Goal: Answer question/provide support

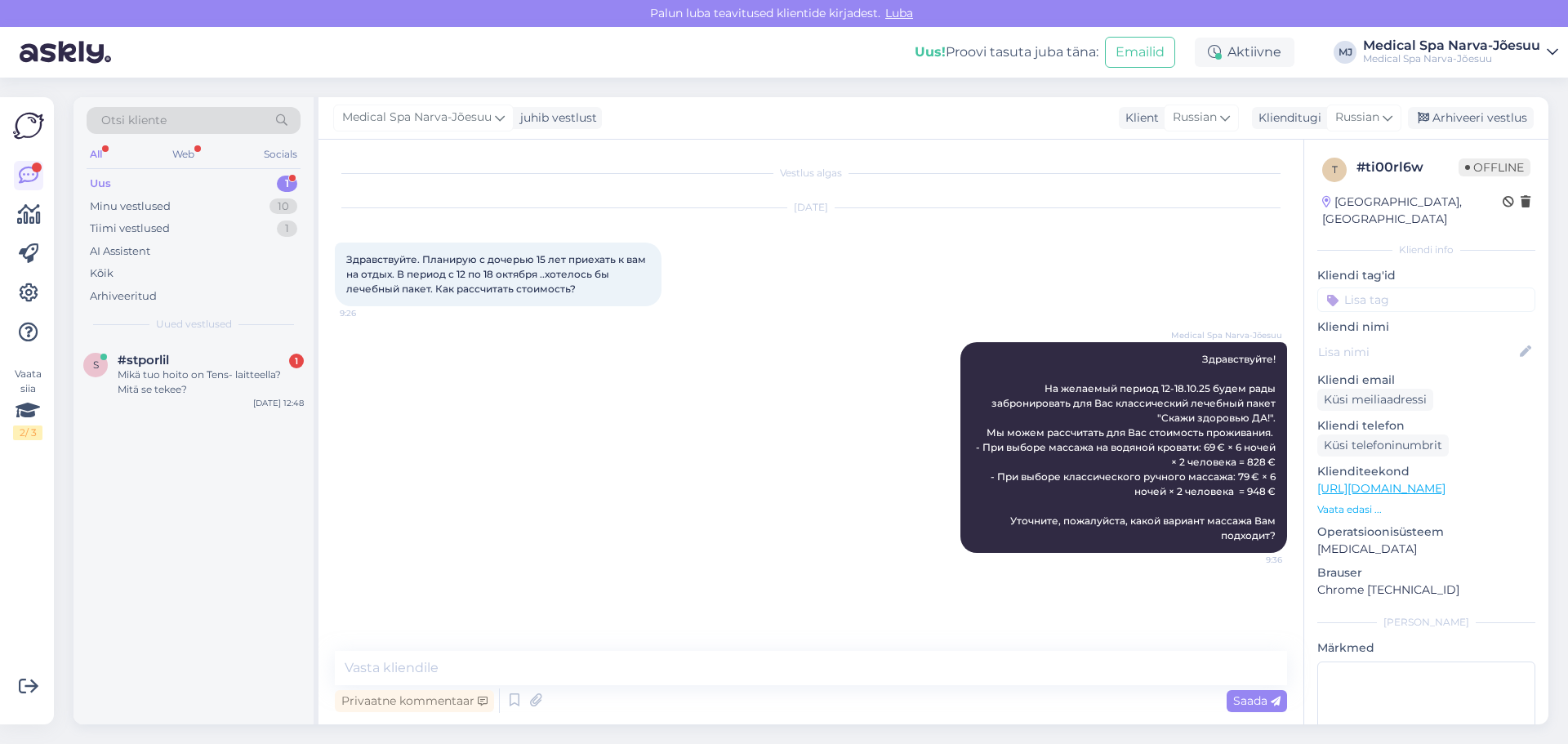
click at [247, 180] on div "Uus 1" at bounding box center [194, 183] width 214 height 23
click at [243, 370] on div "Mikä tuo hoito on Tens- laitteella? Mitä se tekee?" at bounding box center [210, 382] width 186 height 30
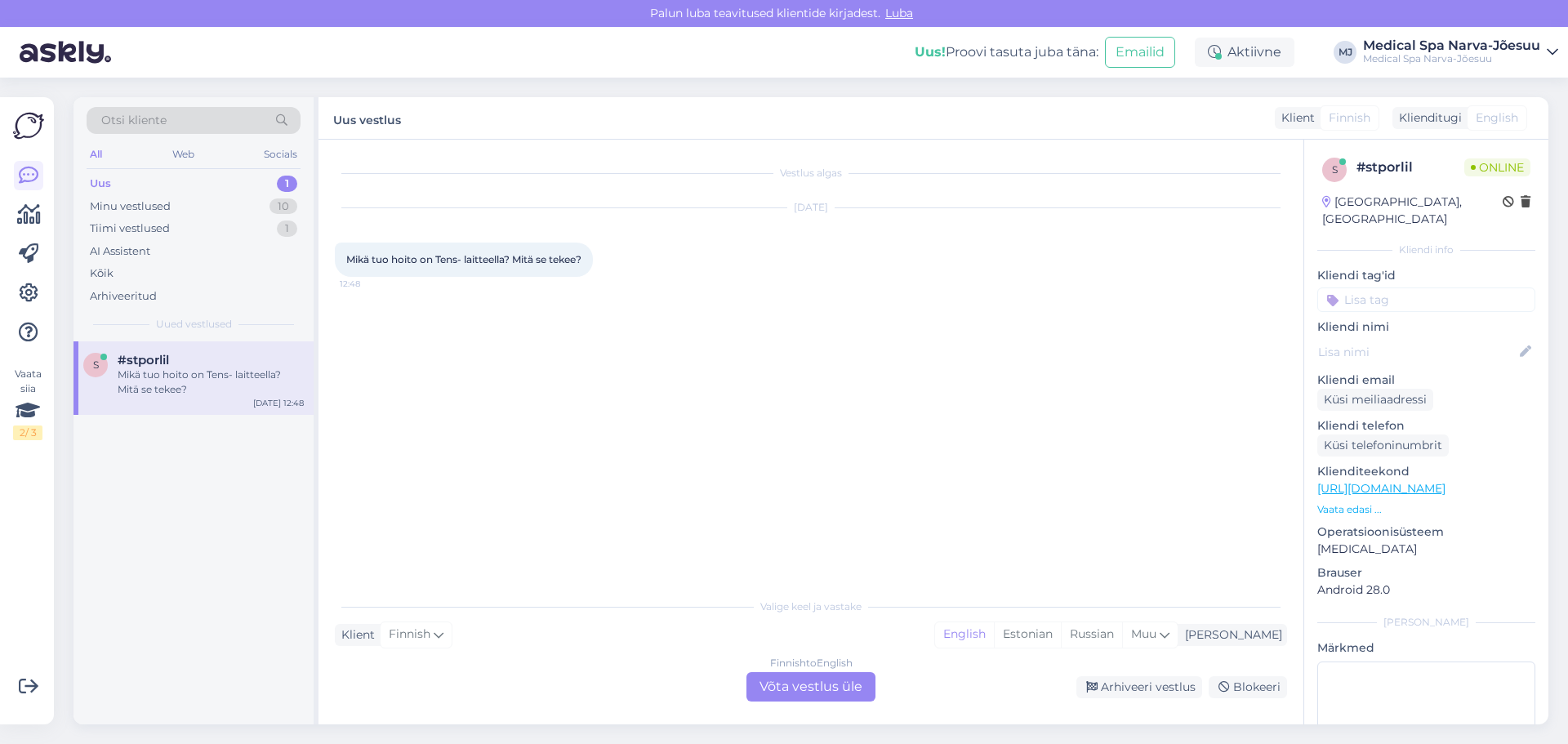
click at [1487, 114] on span "English" at bounding box center [1497, 118] width 42 height 17
click at [819, 691] on div "Finnish to English Võta vestlus üle" at bounding box center [811, 687] width 129 height 30
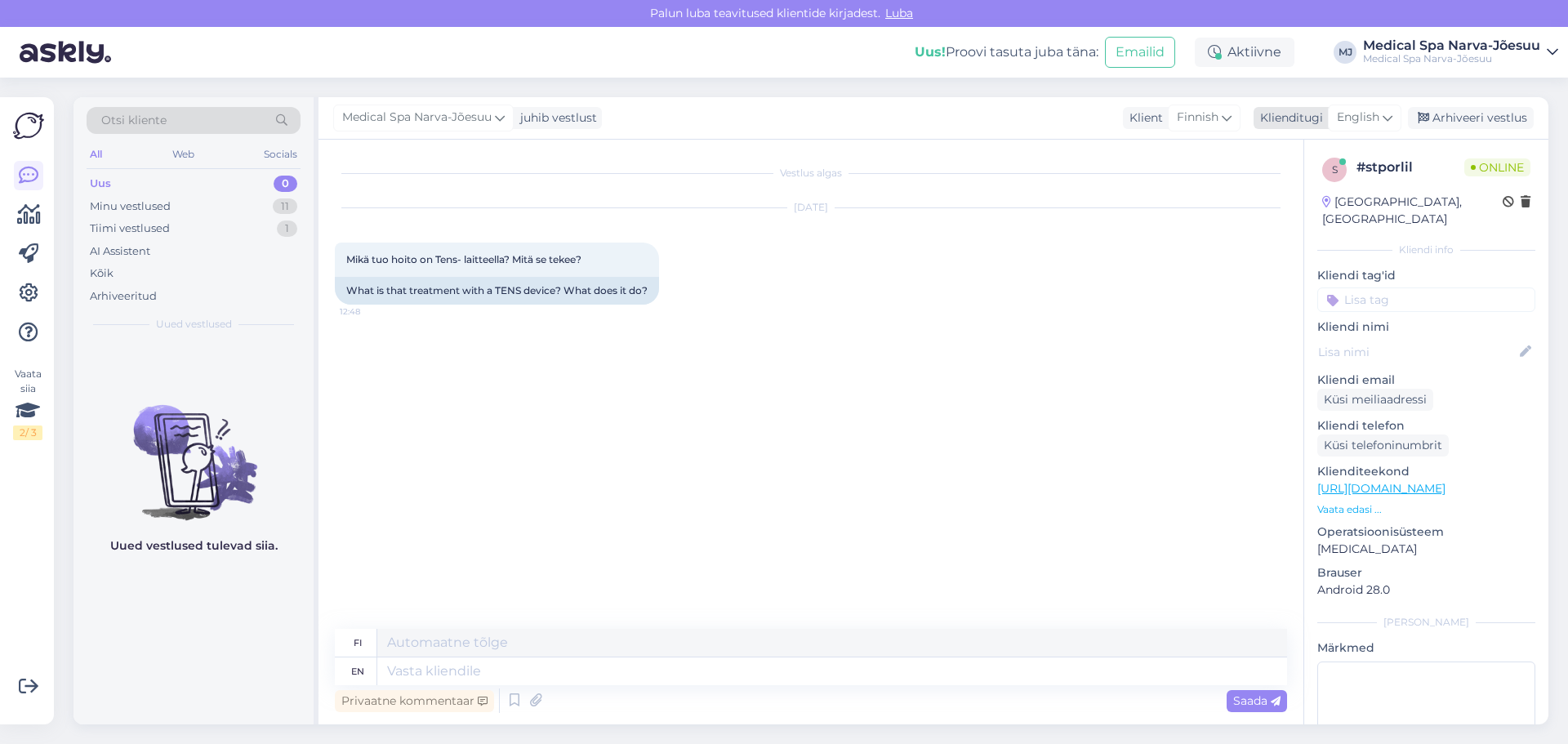
click at [1366, 116] on span "English" at bounding box center [1358, 117] width 42 height 18
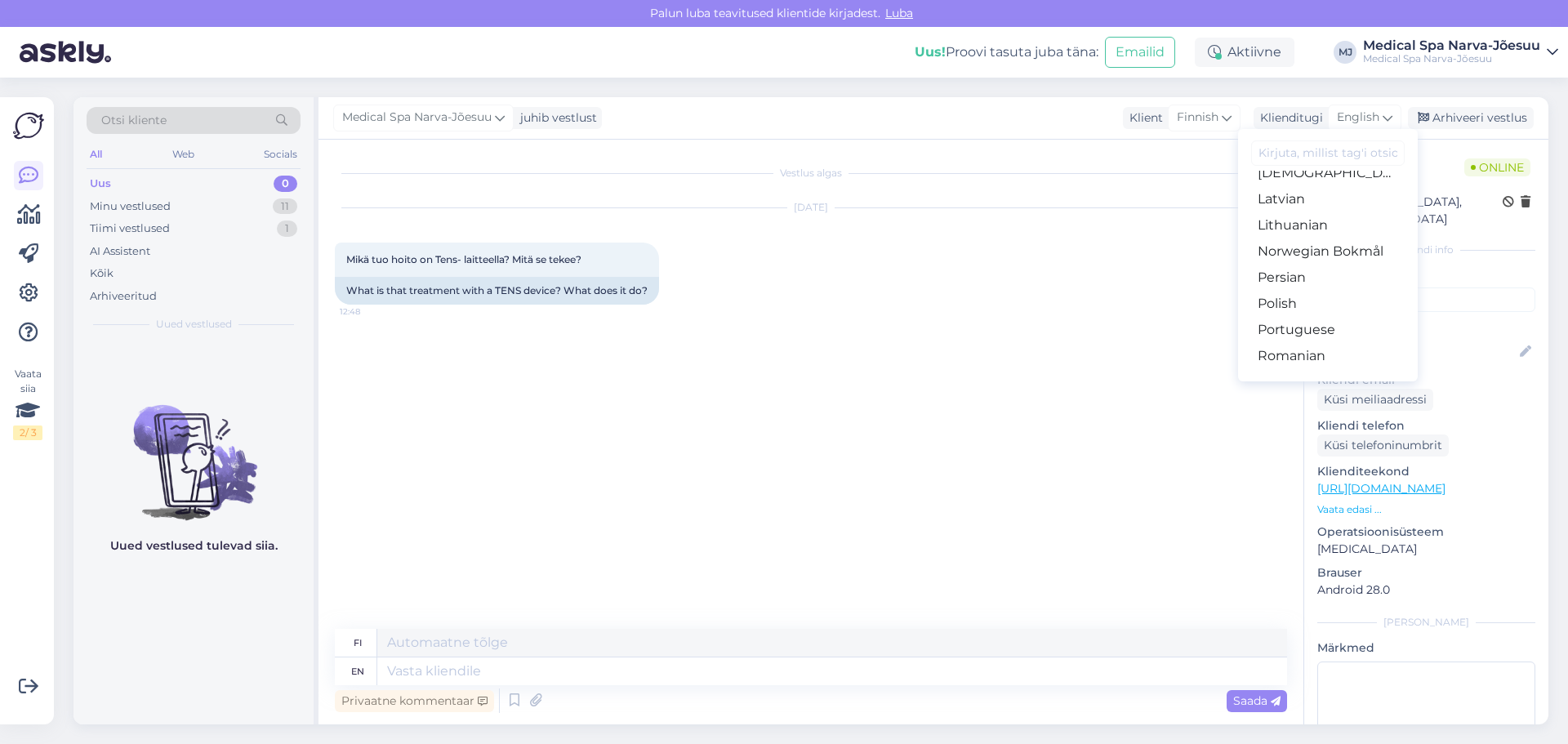
scroll to position [490, 0]
click at [1335, 349] on link "Russian" at bounding box center [1328, 353] width 180 height 26
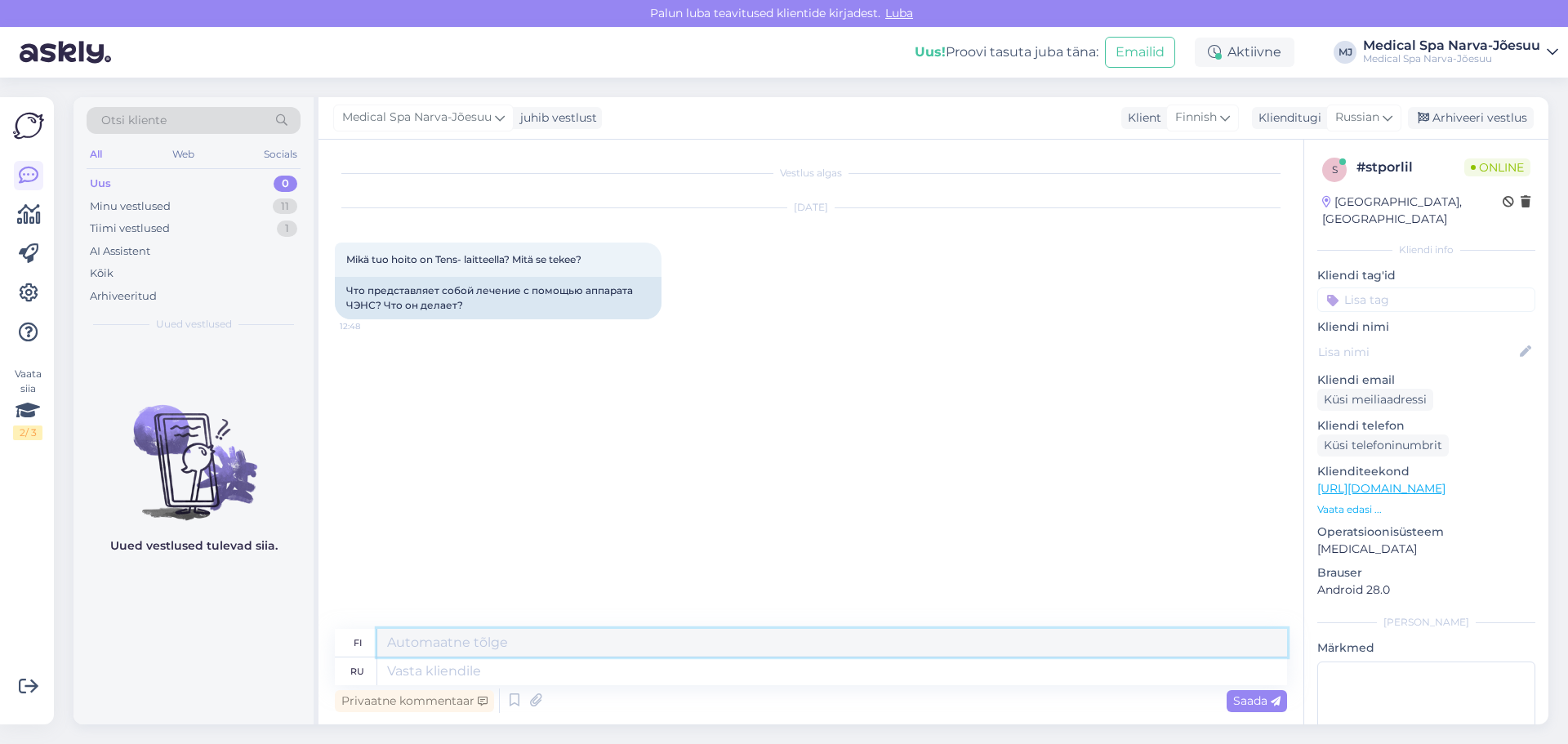
click at [424, 642] on textarea at bounding box center [832, 643] width 910 height 28
paste textarea "Hei! TENS-laitteella tehtävä lihasstimulaatio on hoito, jossa iholle asetettuje…"
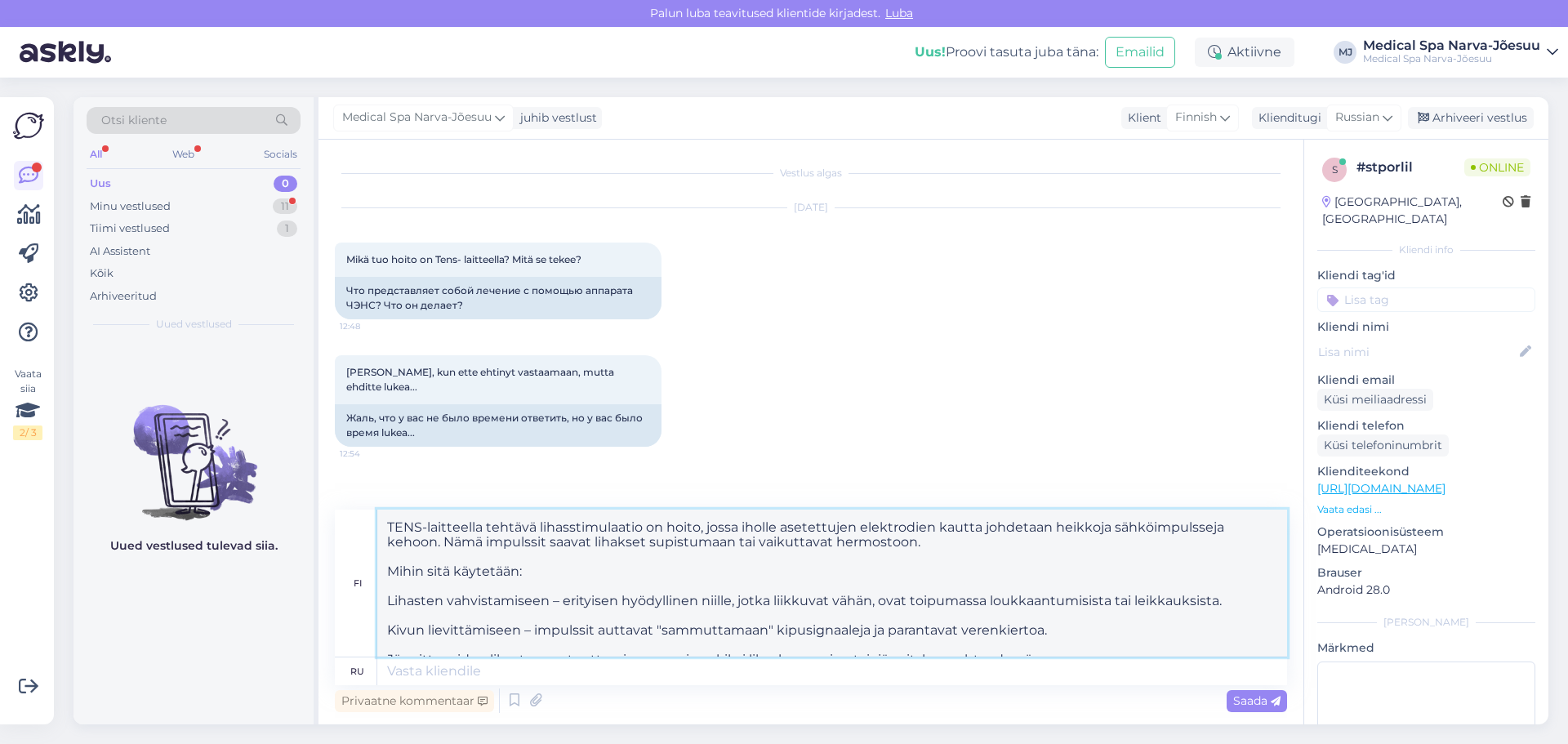
scroll to position [0, 0]
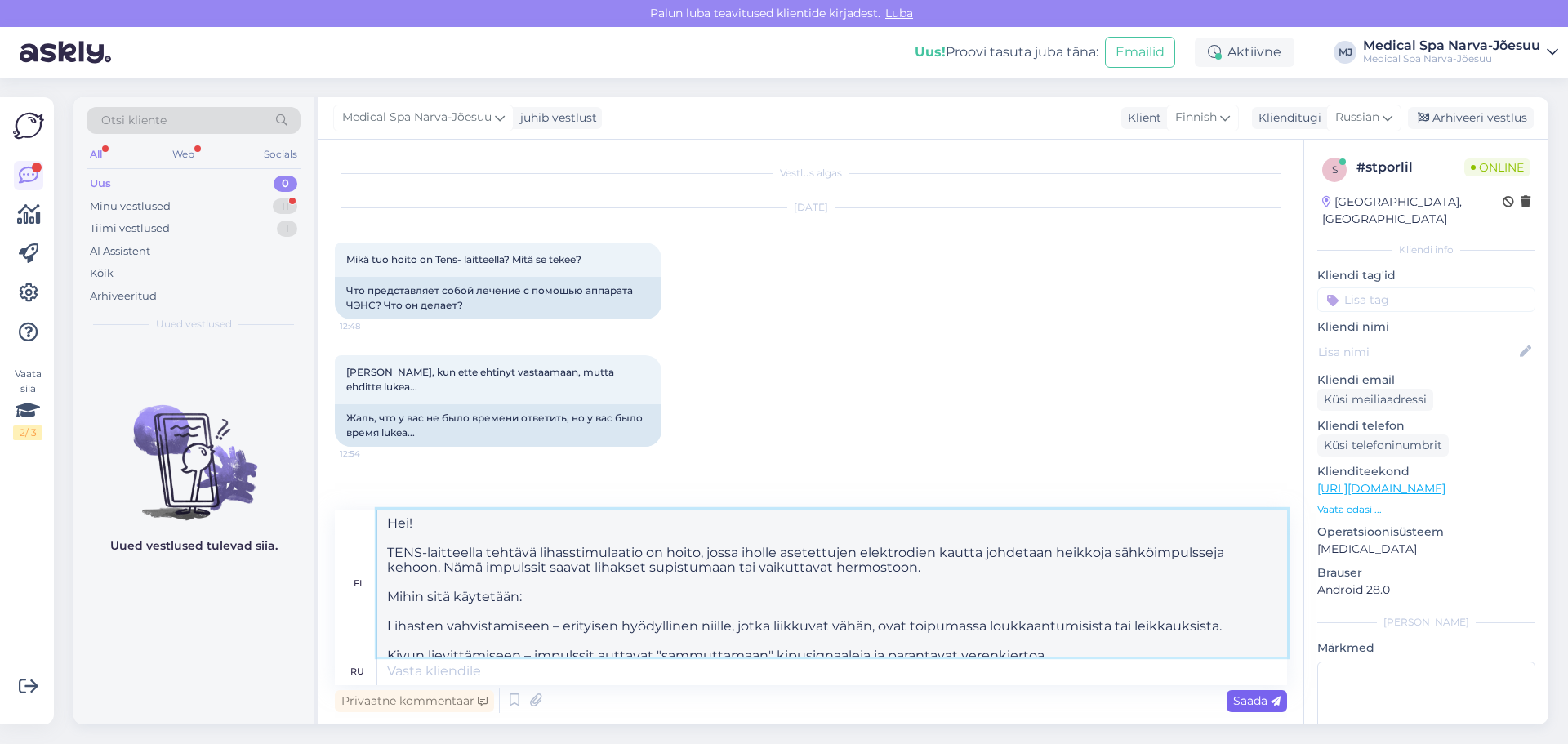
type textarea "Hei! TENS-laitteella tehtävä lihasstimulaatio on hoito, jossa iholle asetettuje…"
click at [1250, 699] on span "Saada" at bounding box center [1257, 700] width 47 height 14
click at [1267, 701] on span "Saada" at bounding box center [1257, 700] width 47 height 14
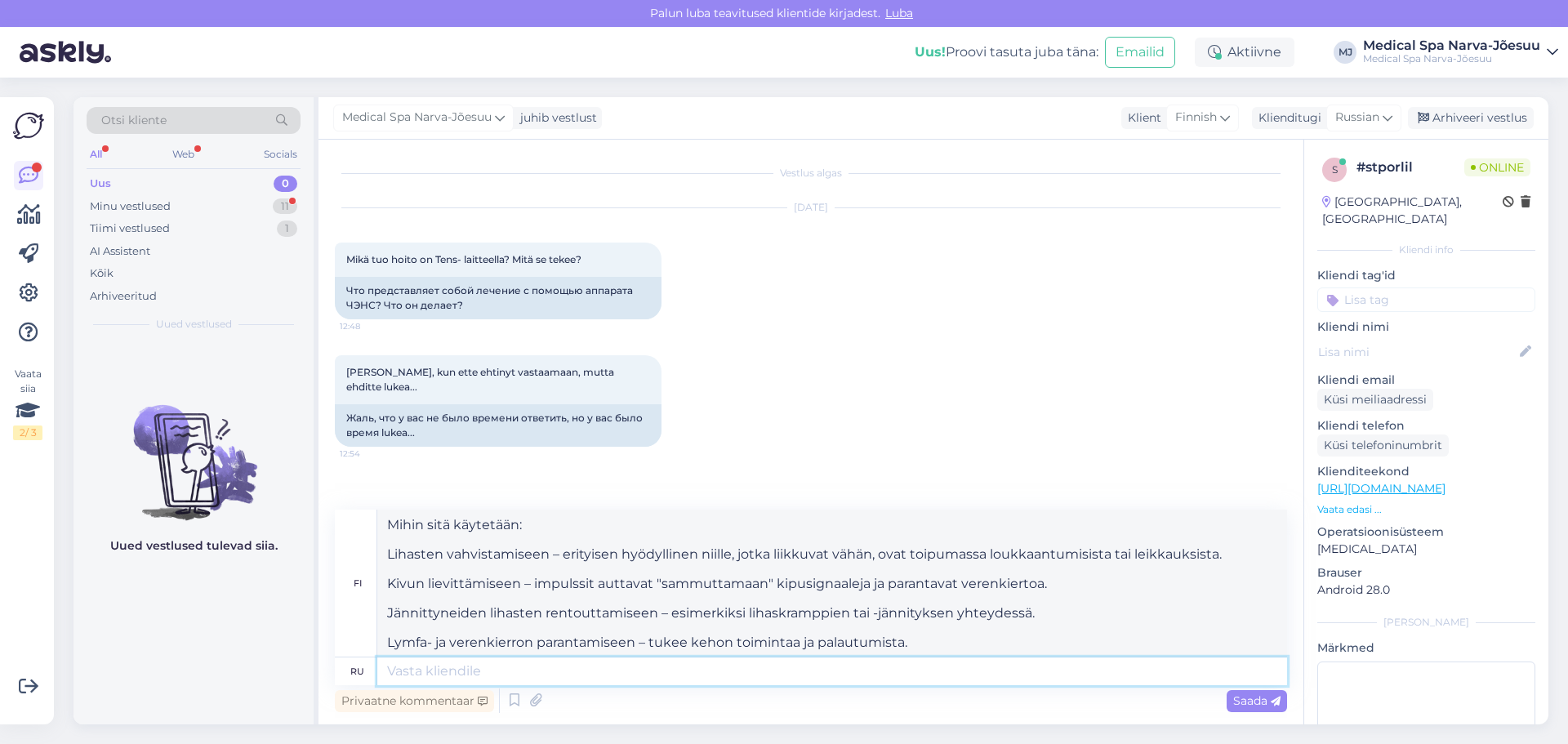
click at [486, 678] on textarea at bounding box center [832, 671] width 910 height 28
paste textarea "Hei! TENS-laitteella tehtävä lihasstimulaatio on hoito, jossa iholle asetettuje…"
type textarea "Hei! TENS-laitteella tehtävä lihasstimulaatio on hoito, jossa iholle asetettuje…"
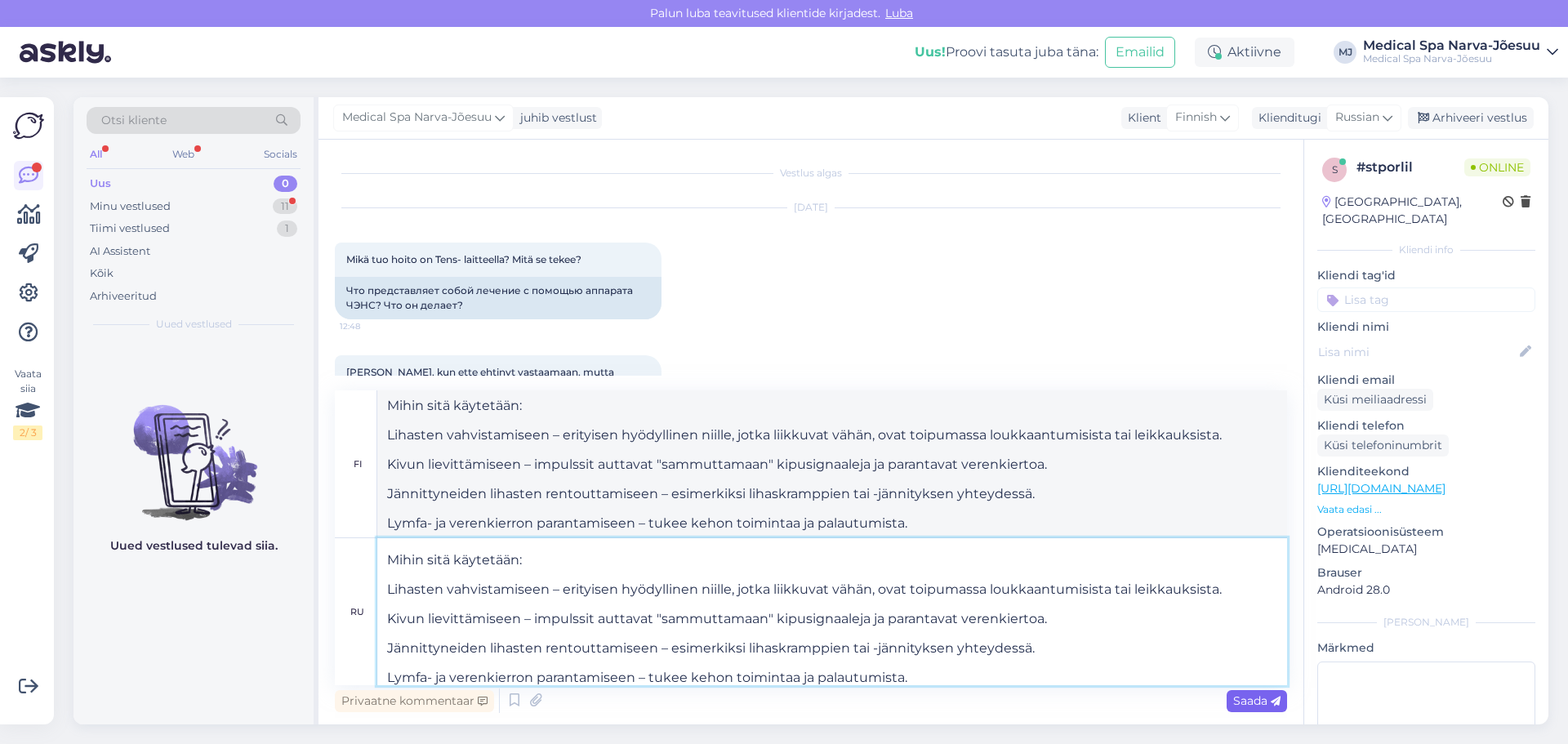
type textarea "Hei! TENS-laitteella tehtävä lihasstimulaatio on, jossa iholle syötetään elektr…"
type textarea "Hei! TENS-laitteella tehtävä lihasstimulaatio on hoito, jossa iholle asetettuje…"
click at [515, 403] on textarea "Hei! TENS-laitteella tehtävä lihasstimulaatio on, jossa iholle syötetään elektr…" at bounding box center [832, 464] width 910 height 147
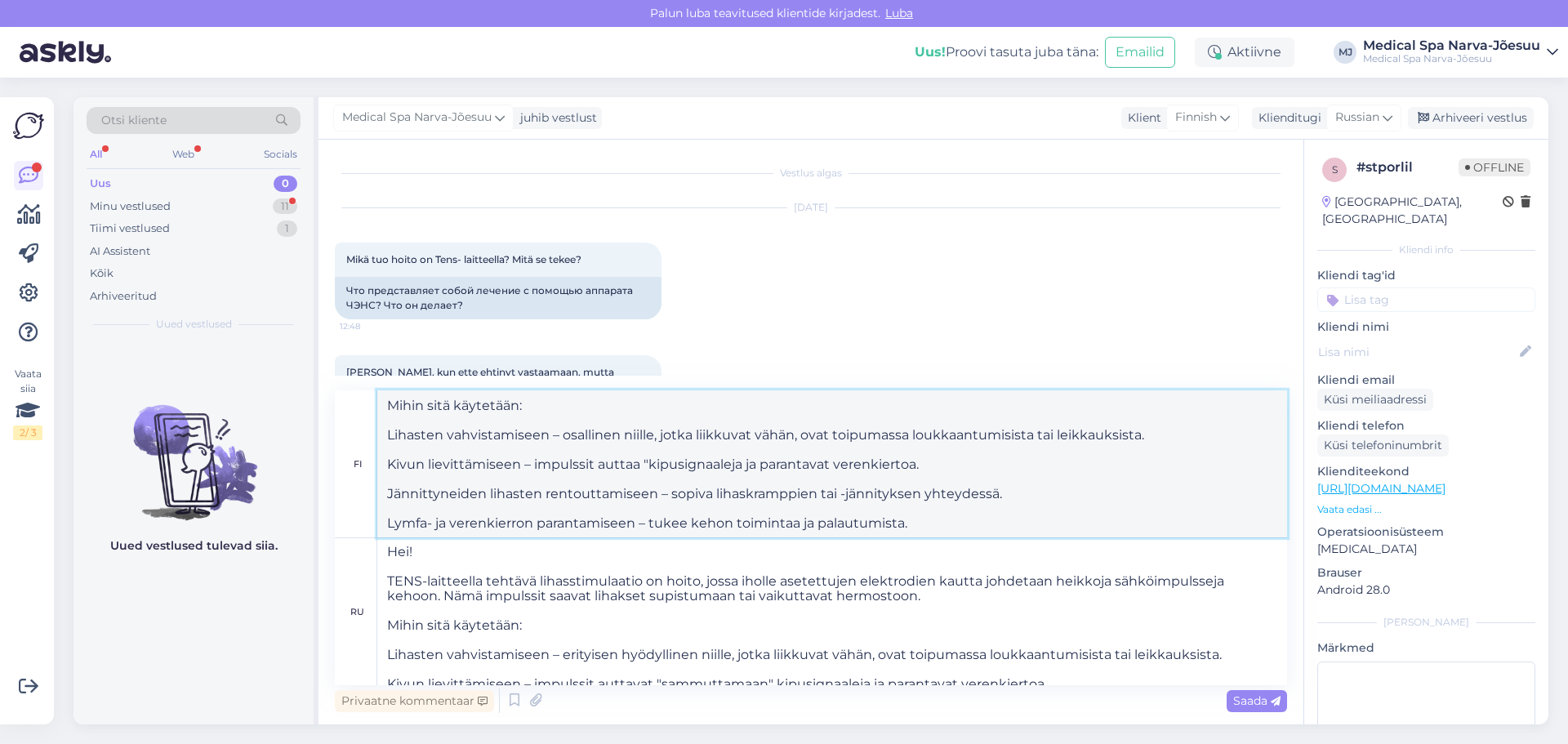
scroll to position [0, 0]
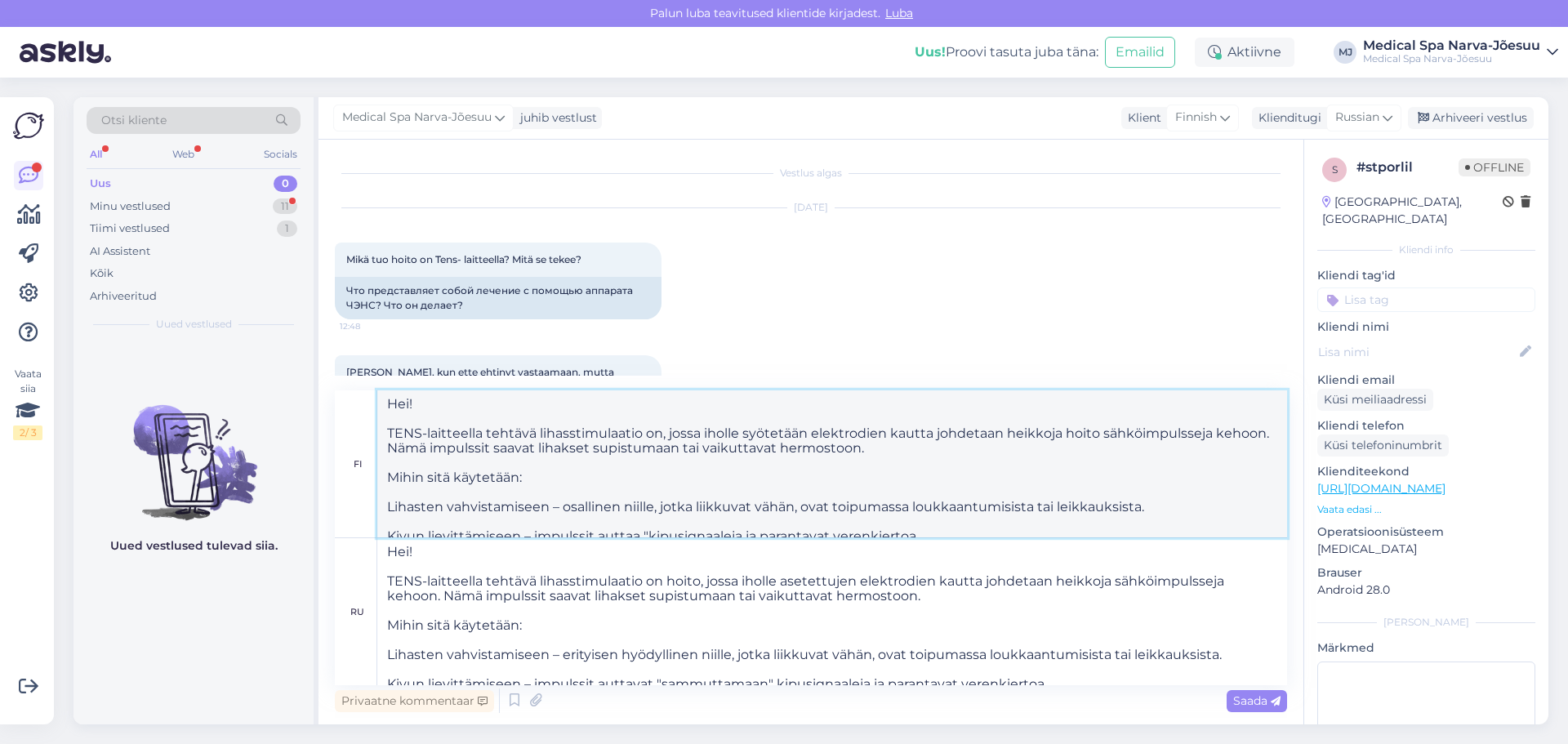
type textarea "Hei! TENS-laitteella tehtävä lihasstimulaatio on, jossa iholle syötetään elektr…"
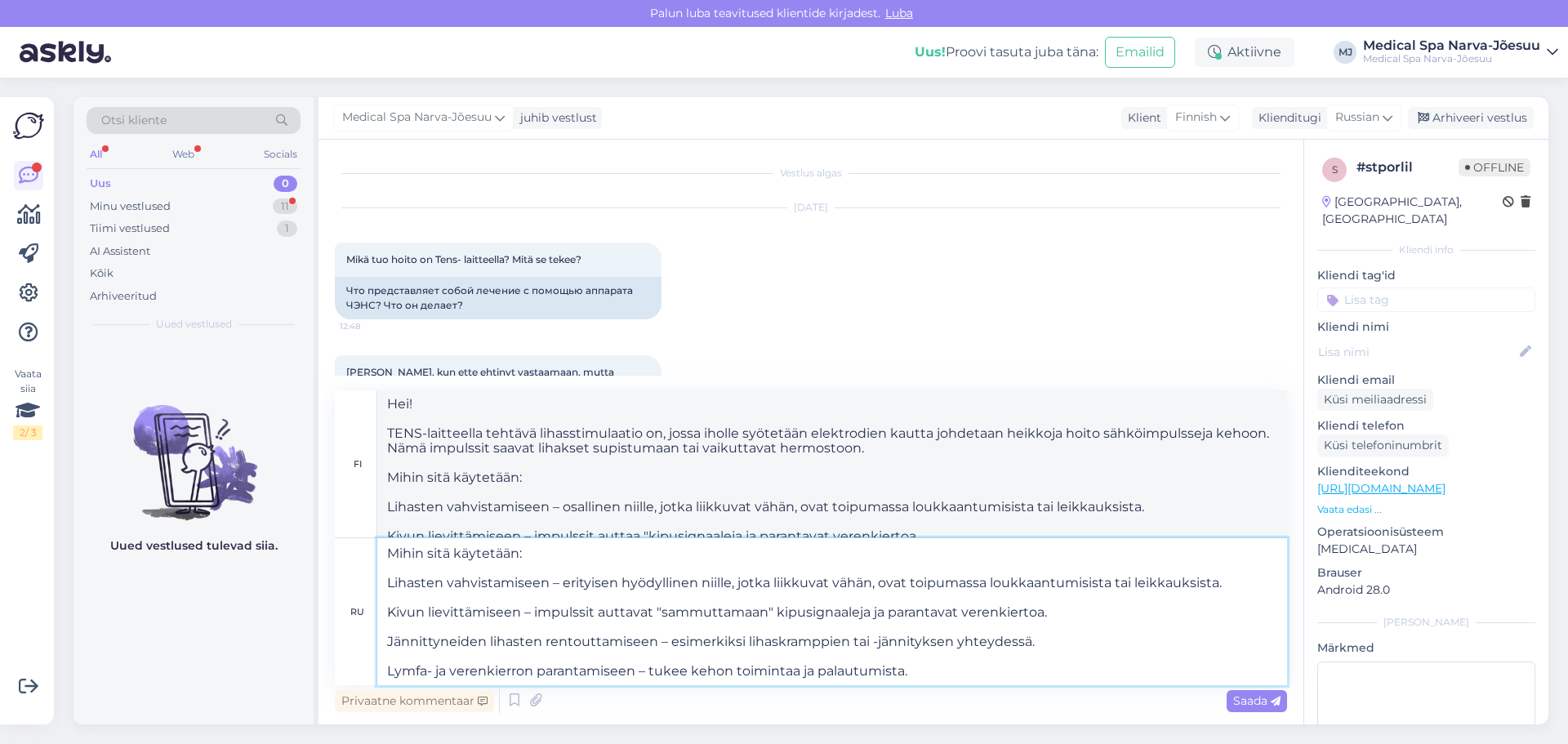
drag, startPoint x: 384, startPoint y: 549, endPoint x: 954, endPoint y: 673, distance: 583.3
click at [954, 673] on textarea "Hei! TENS-laitteella tehtävä lihasstimulaatio on hoito, jossa iholle asetettuje…" at bounding box center [832, 612] width 910 height 147
paste textarea "Loremipsumdo! Sitametconsec a elitsed doeiusmo TEMP — inc utlaboree, dol magnaa…"
type textarea "Loremipsumdo! Sitametconsec a elitsed doeiusmo TEMP — inc utlaboree, dol magnaa…"
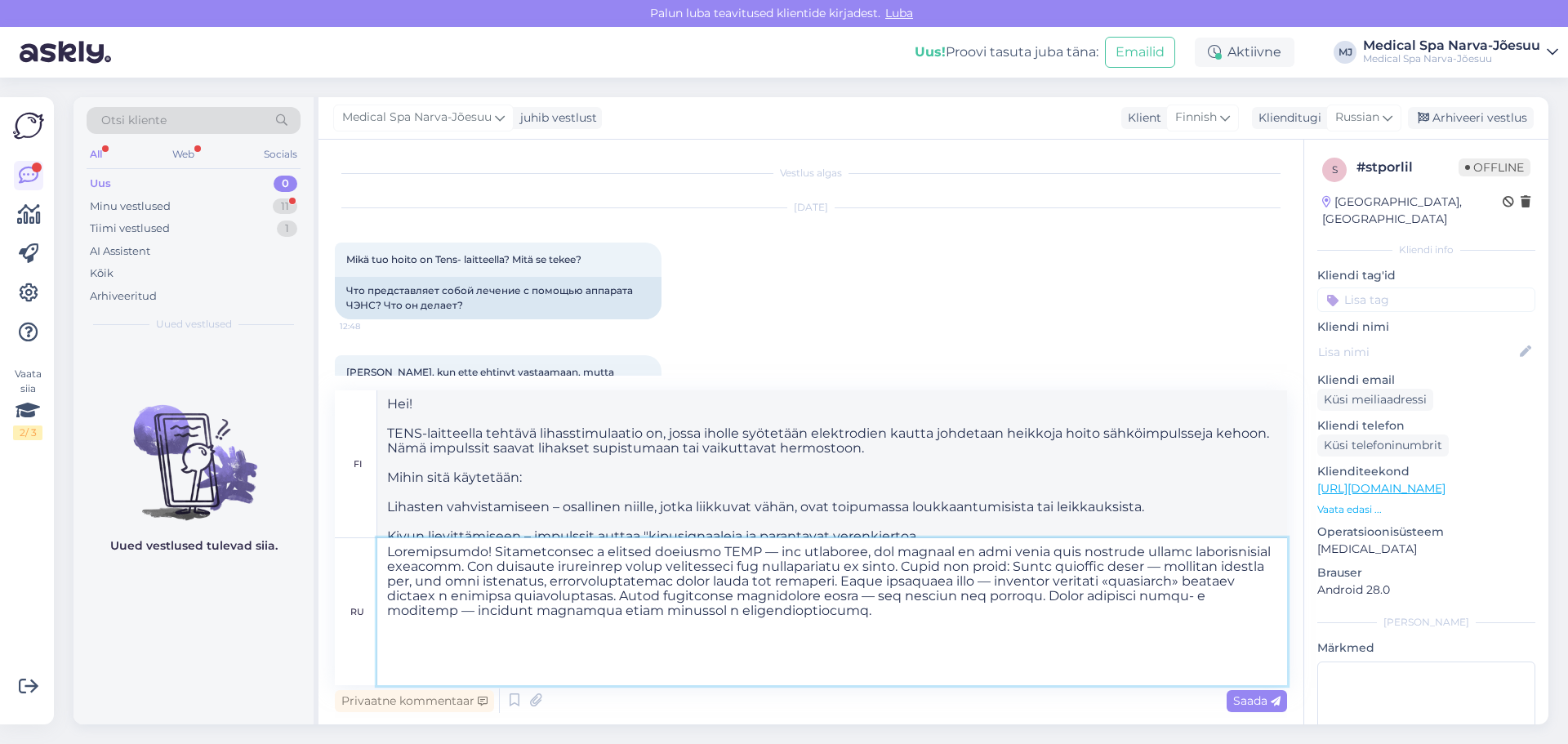
scroll to position [0, 0]
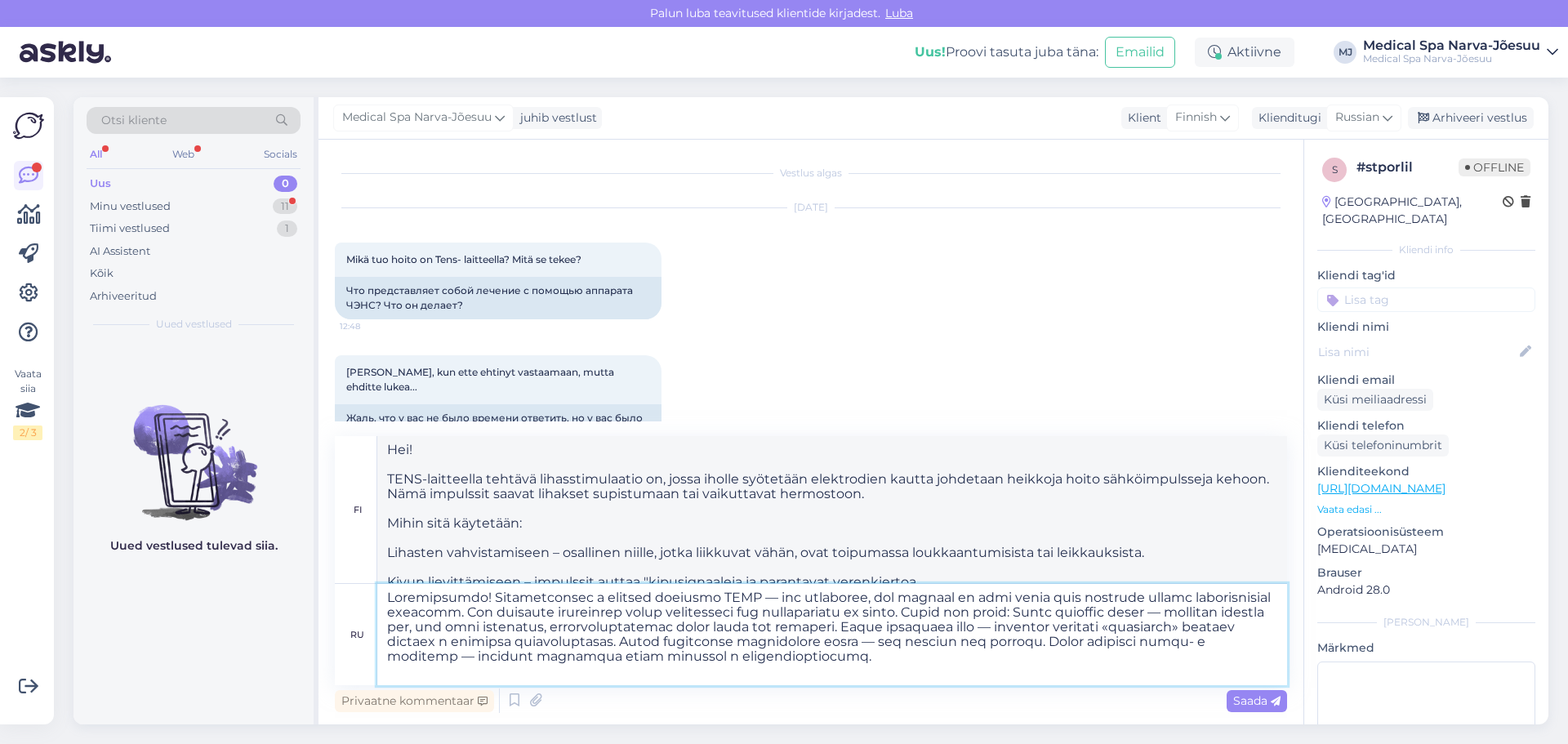
type textarea "Hei! TENS-lihasstimulaatio on toimenpide, jossa lähetetään lieviä sähköimpulsse…"
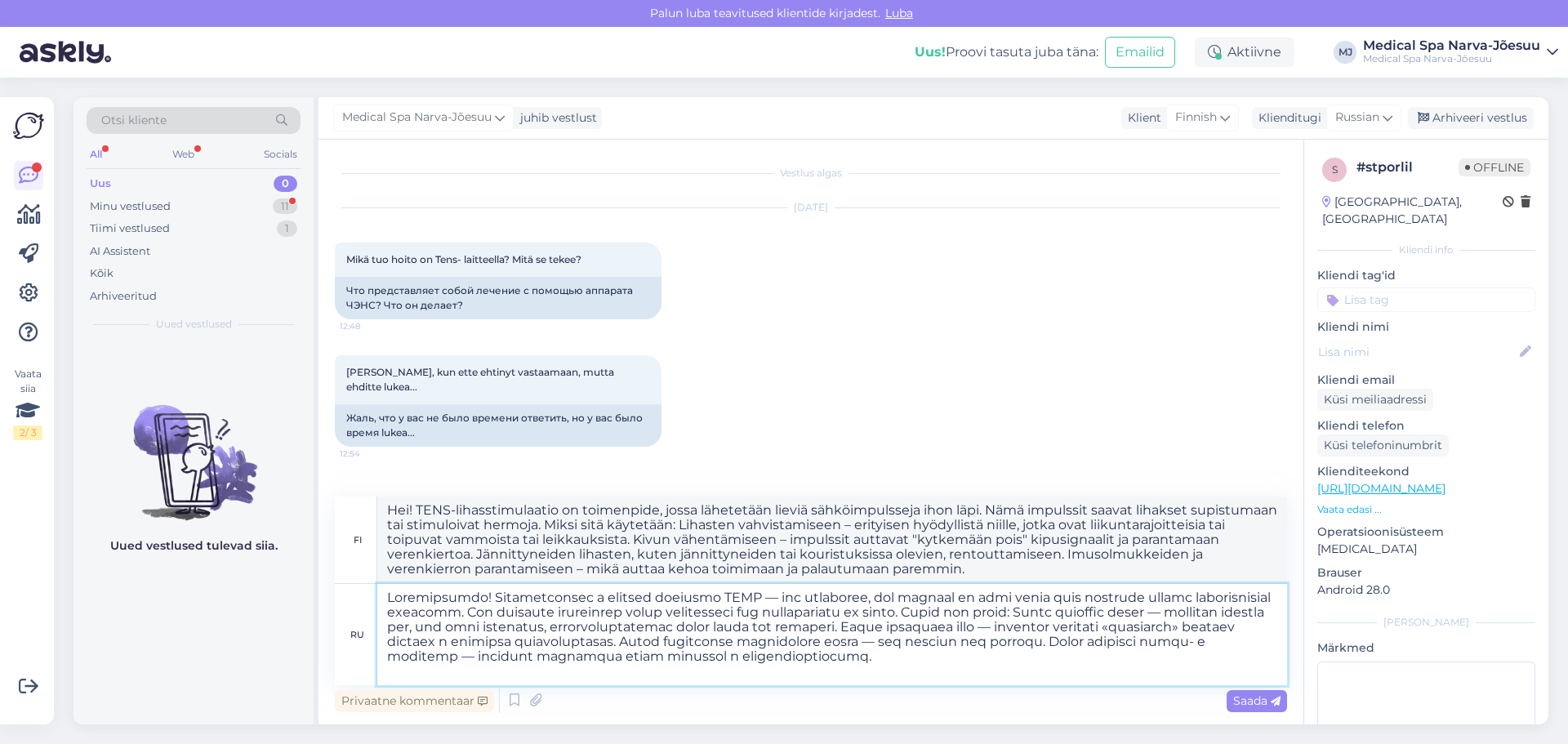
click at [488, 590] on textarea at bounding box center [832, 634] width 910 height 101
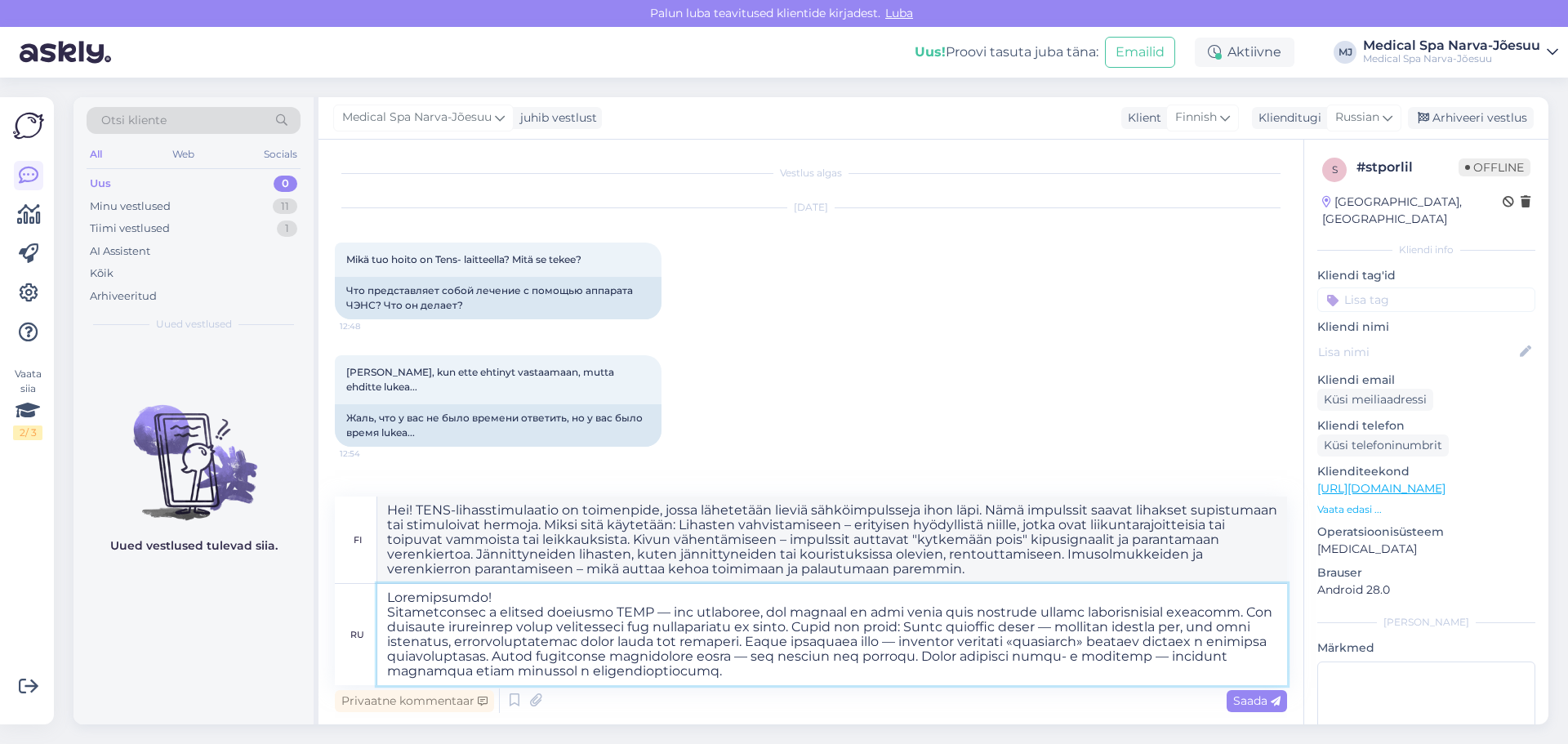
type textarea "Loremipsumdo! Sitametconsec a elitsed doeiusmo TEMP — inc utlaboree, dol magnaa…"
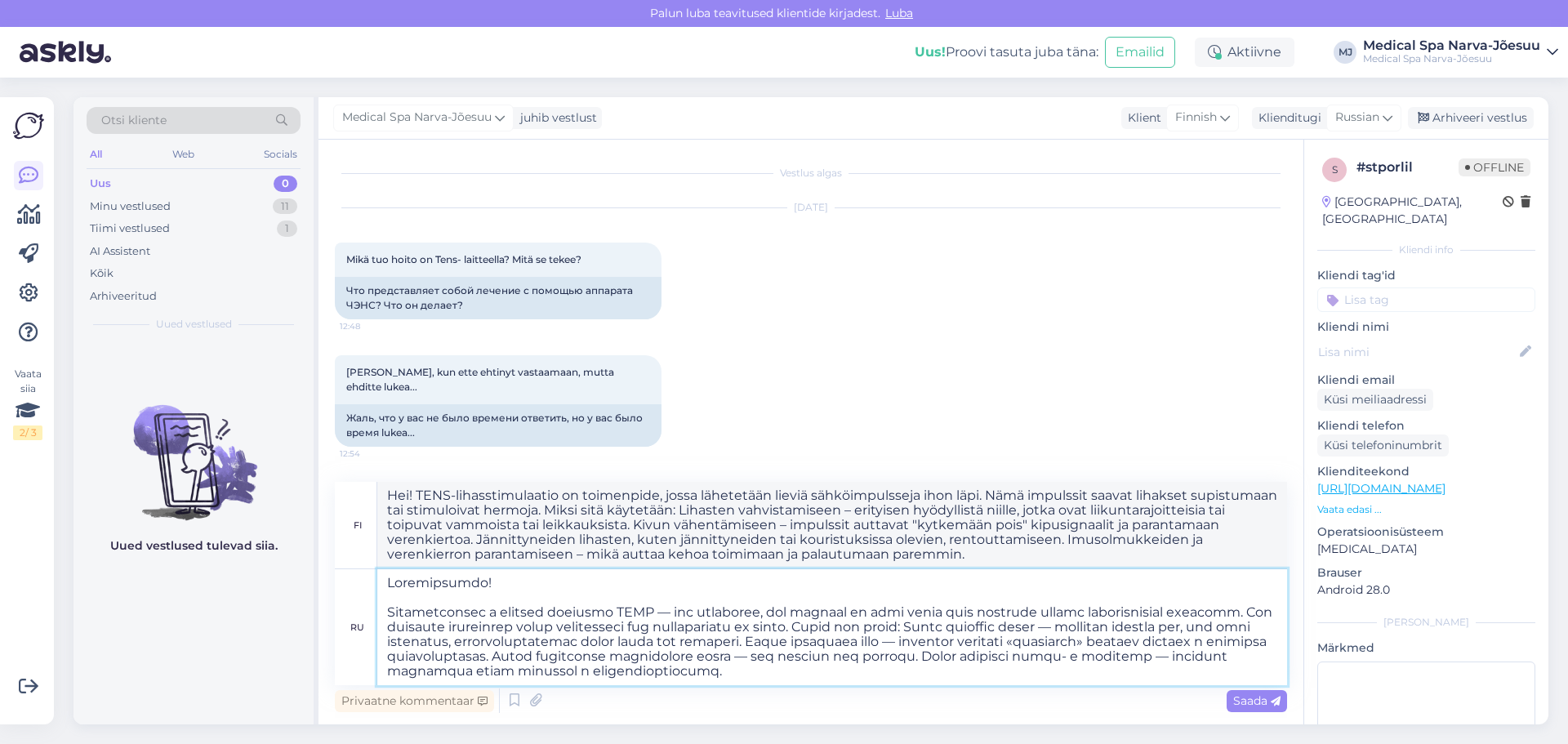
type textarea "Hei! TENS-lihasstimulaatio on toimenpide, jossa lähetetään heikkoja sähköimpuls…"
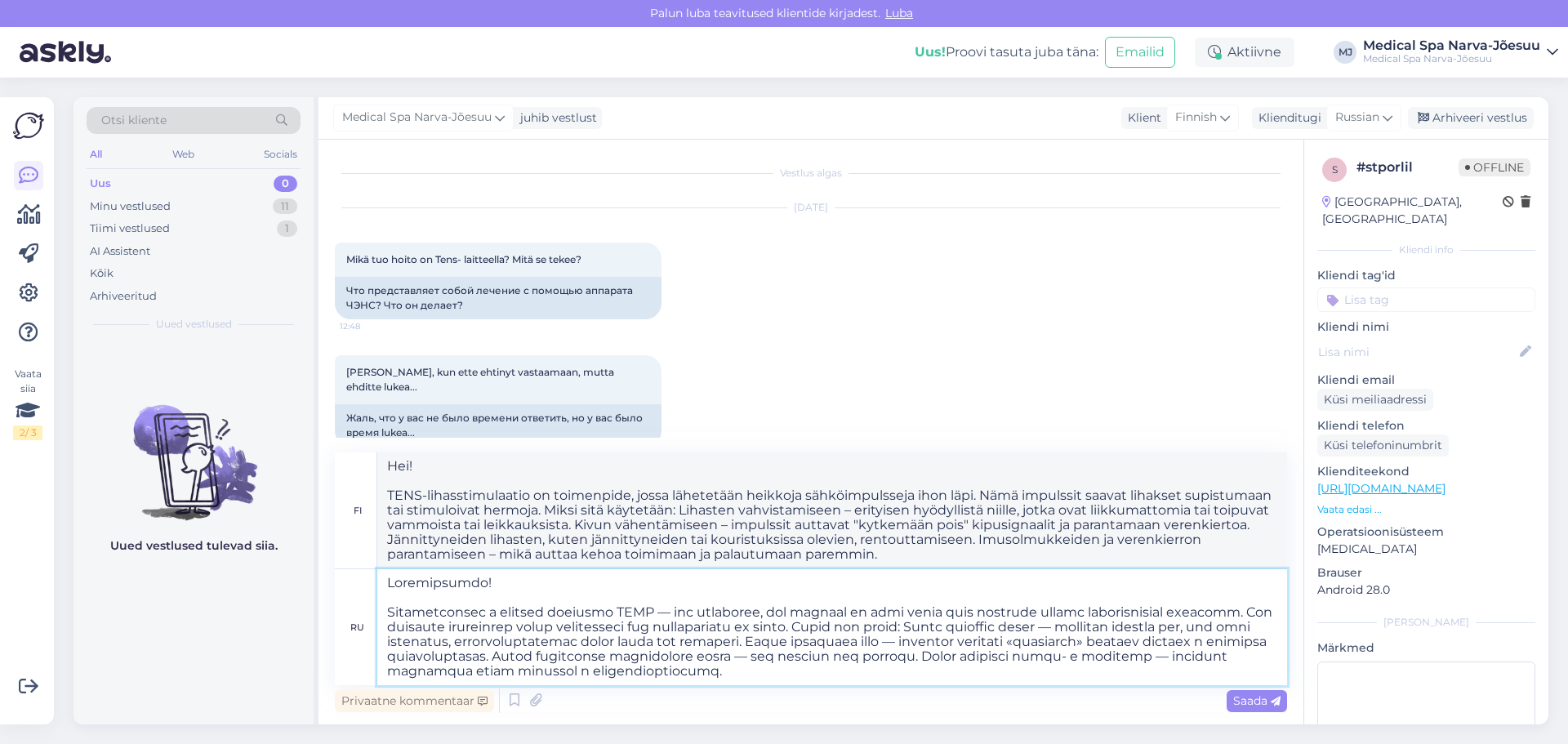
click at [987, 626] on textarea at bounding box center [832, 627] width 910 height 116
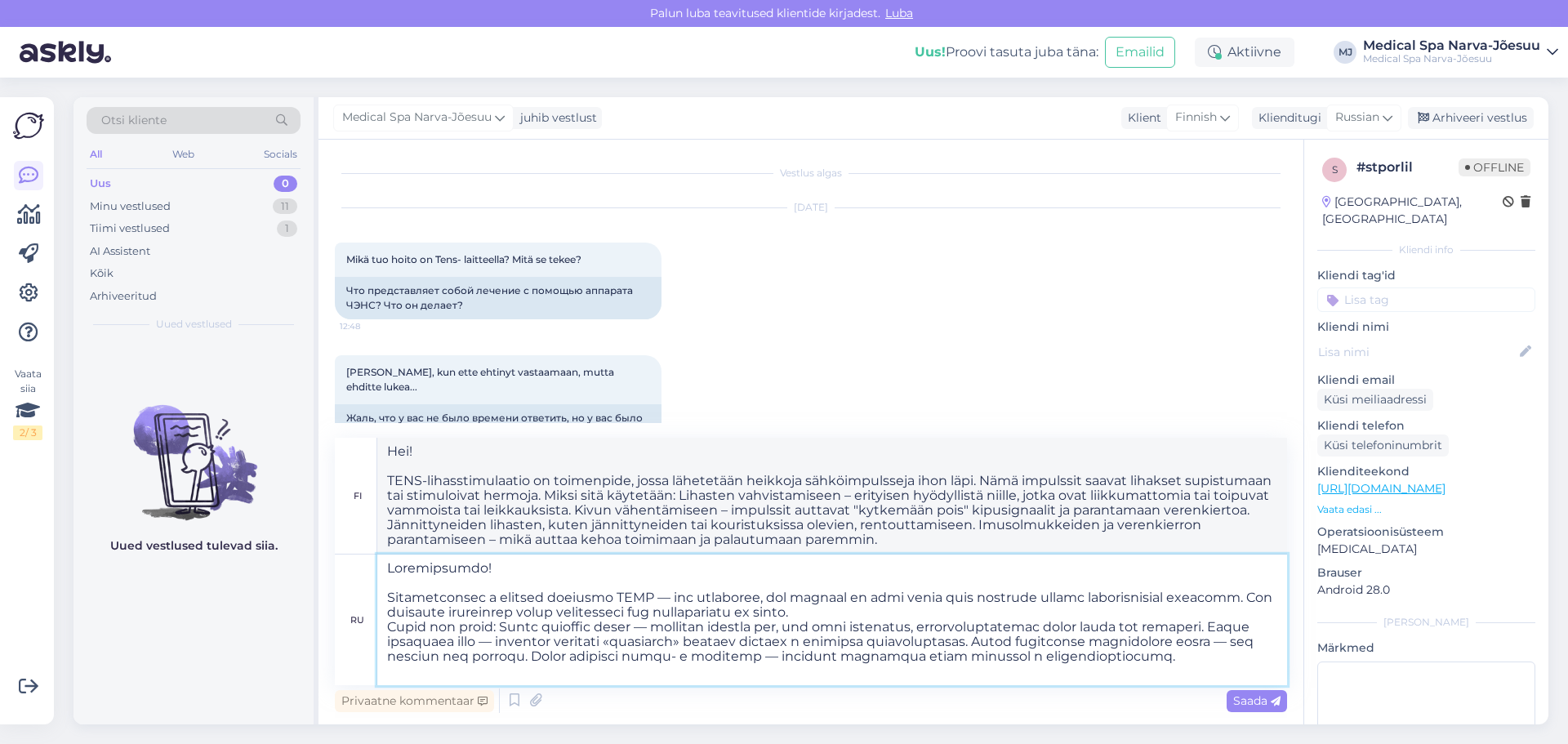
type textarea "Loremipsumdo! Sitametconsec a elitsed doeiusmo TEMP — inc utlaboree, dol magnaa…"
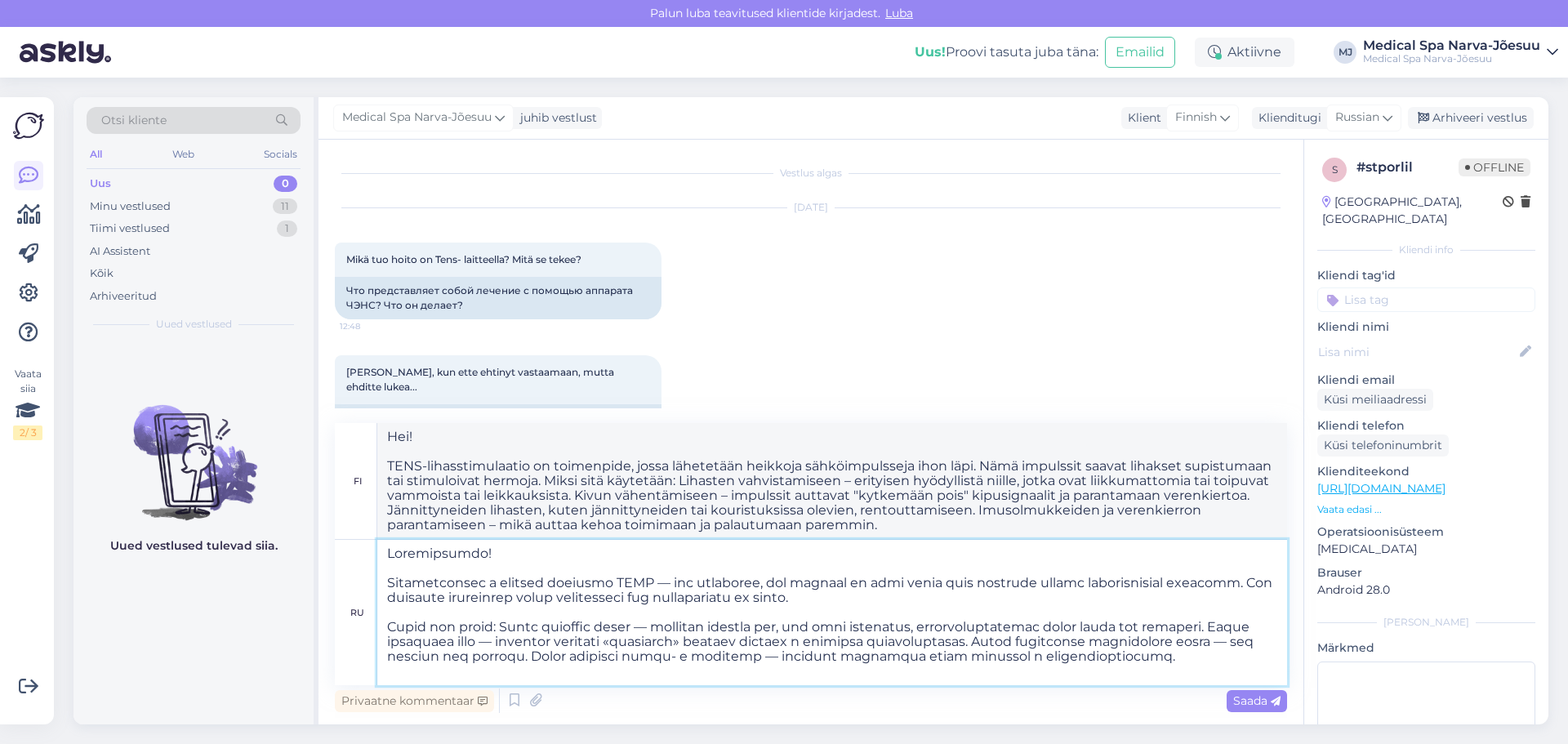
type textarea "Hei! TENS-lihasstimulaatio on toimenpide, jossa heikkoja sähköimpulsseja lähete…"
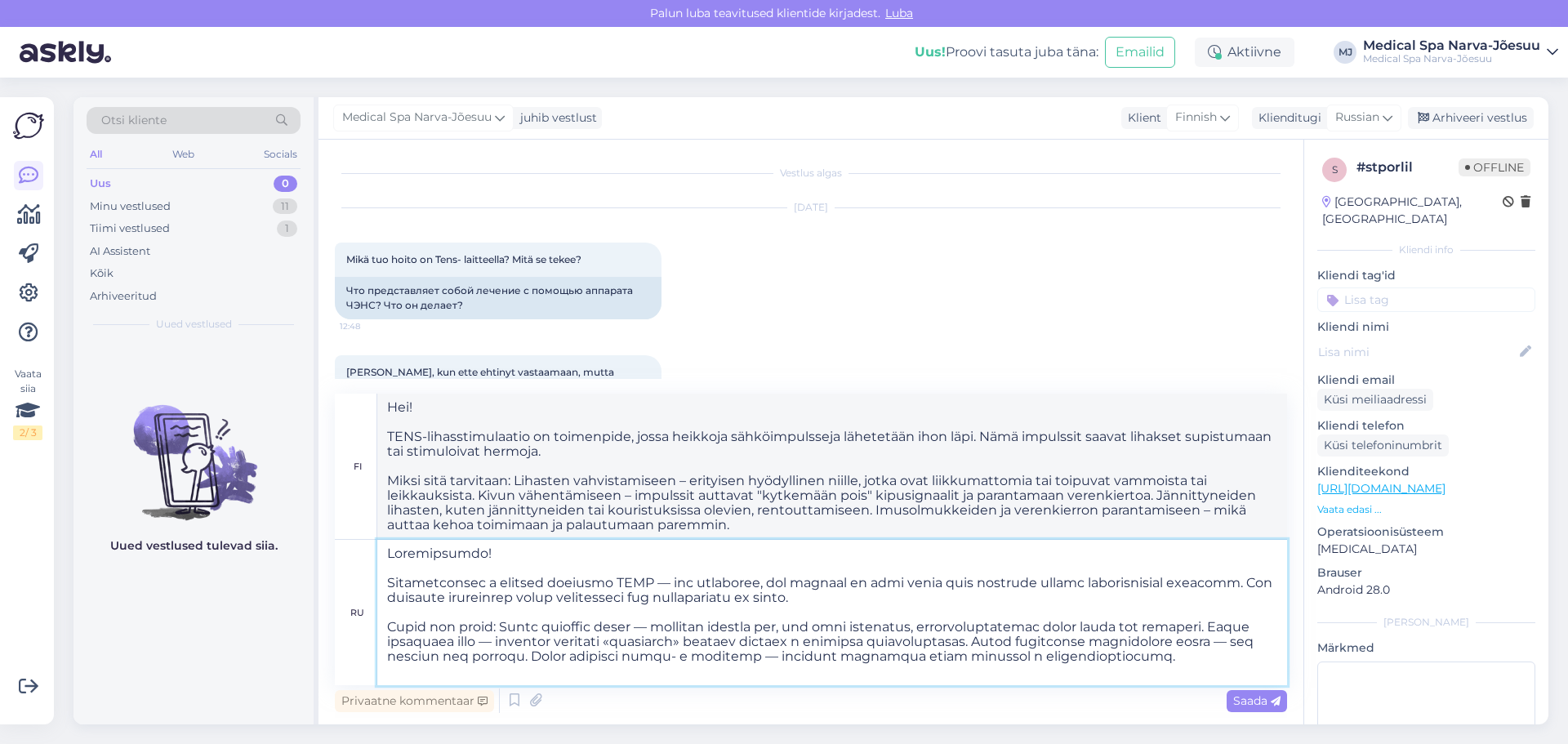
click at [506, 627] on textarea at bounding box center [832, 612] width 910 height 145
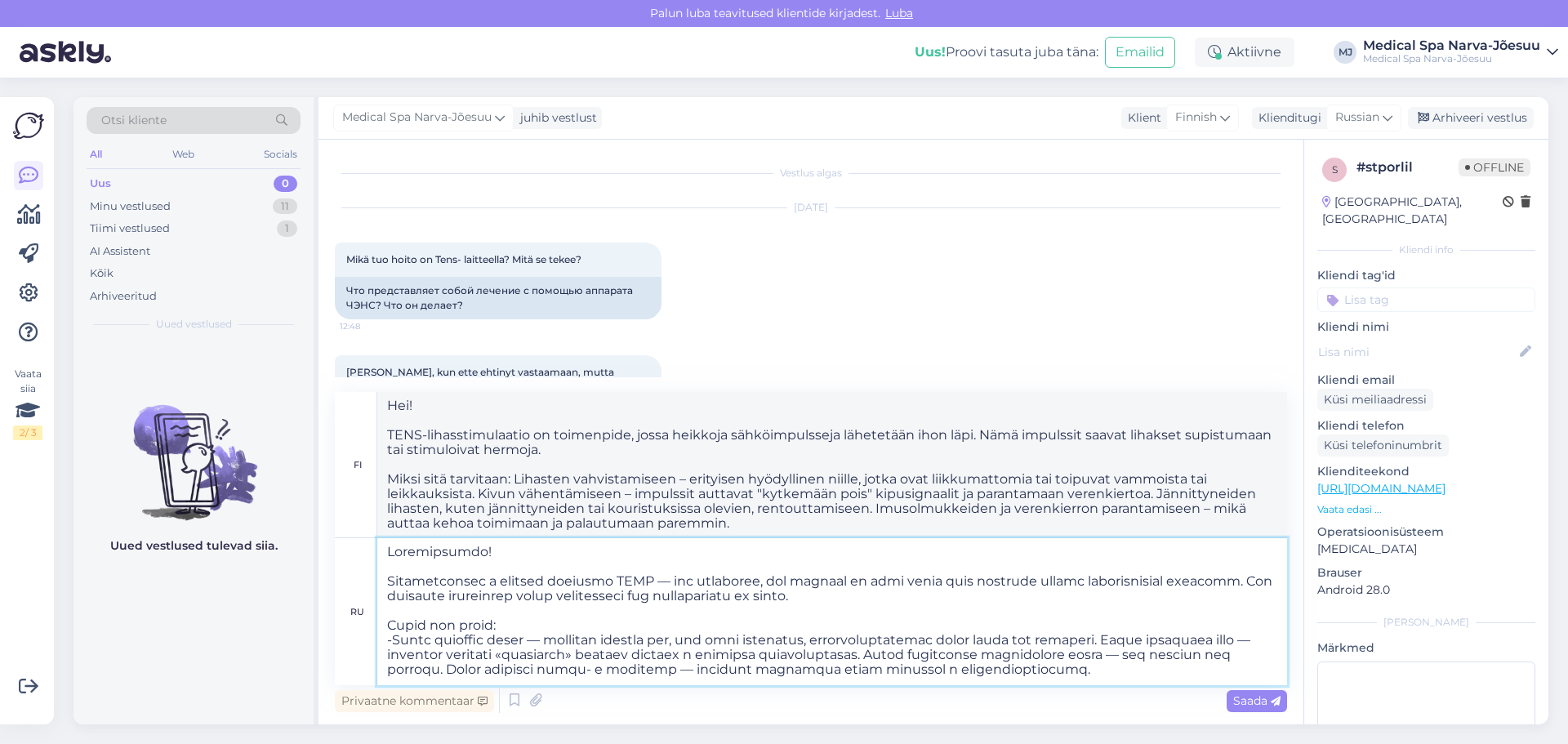
type textarea "Loremipsumdo! Sitametconsec a elitsed doeiusmo TEMP — inc utlaboree, dol magnaa…"
type textarea "Hei! TENS-myostimulaatio on toimenpide, jossa kehoon kohdistetaan heikkoja sähk…"
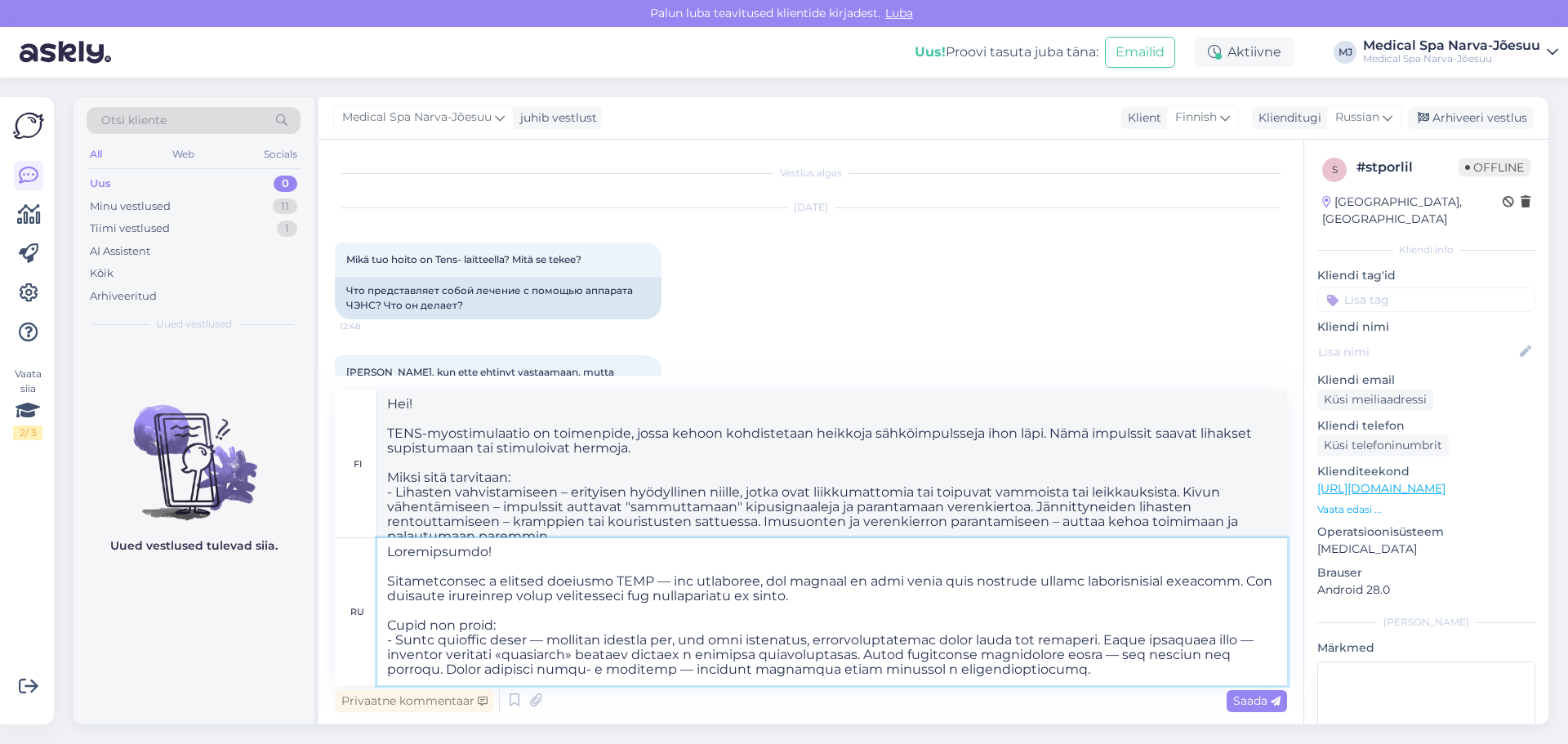
click at [1208, 628] on textarea at bounding box center [832, 612] width 910 height 147
type textarea "Loremipsumdo! Sitametconsec a elitsed doeiusmo TEMP — inc utlaboree, dol magnaa…"
type textarea "Hei! TENS-lihasstimulaatio on toimenpide, jossa kehoon kohdistetaan heikkoja sä…"
type textarea "Loremipsumdo! Sitametconsec a elitsed doeiusmo TEMP — inc utlaboree, dol magnaa…"
type textarea "Hei! TENS-lihasstimulaatio on toimenpide, jossa kehoon kohdistetaan heikkoja sä…"
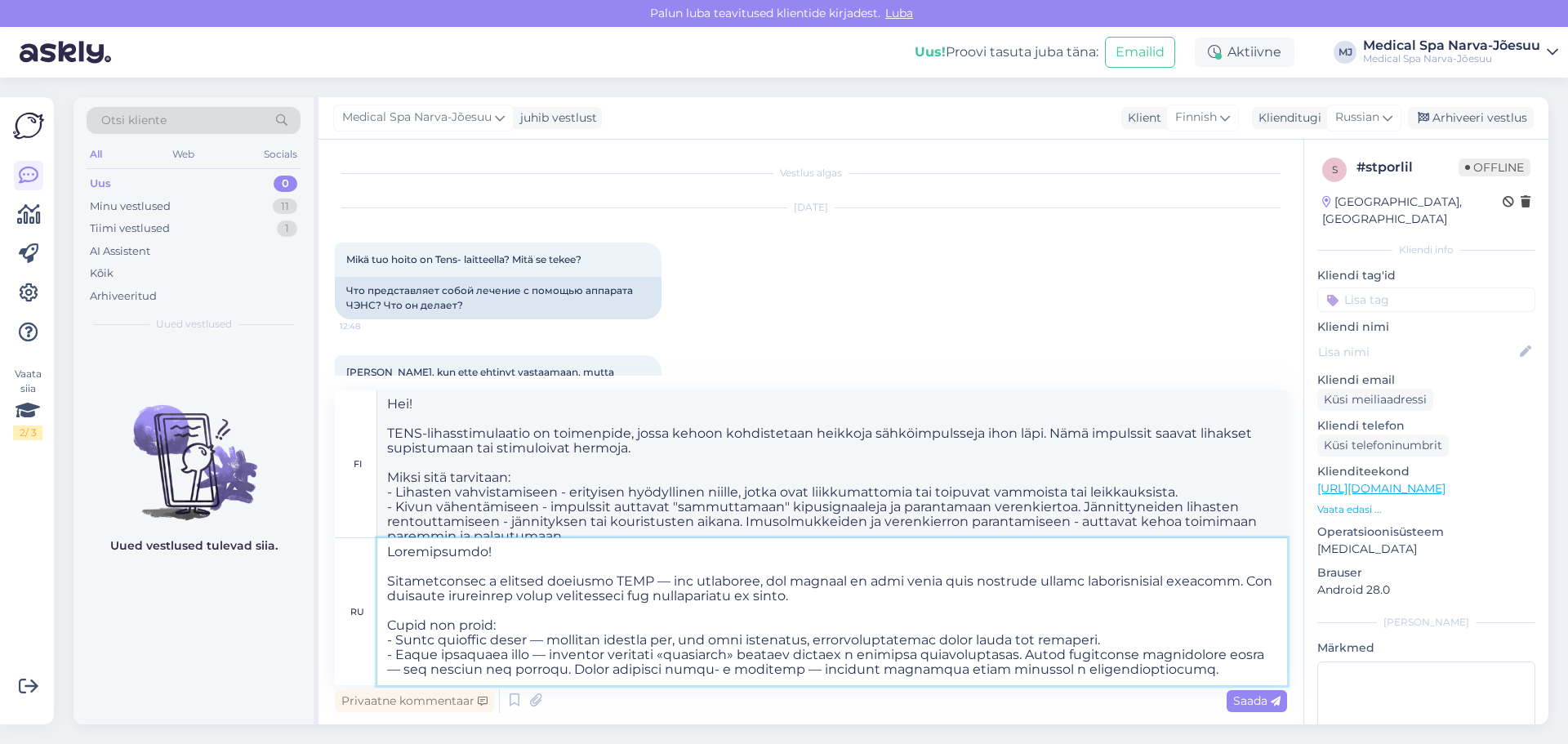
drag, startPoint x: 1139, startPoint y: 639, endPoint x: 1121, endPoint y: 641, distance: 18.1
click at [1140, 639] on textarea at bounding box center [832, 612] width 910 height 147
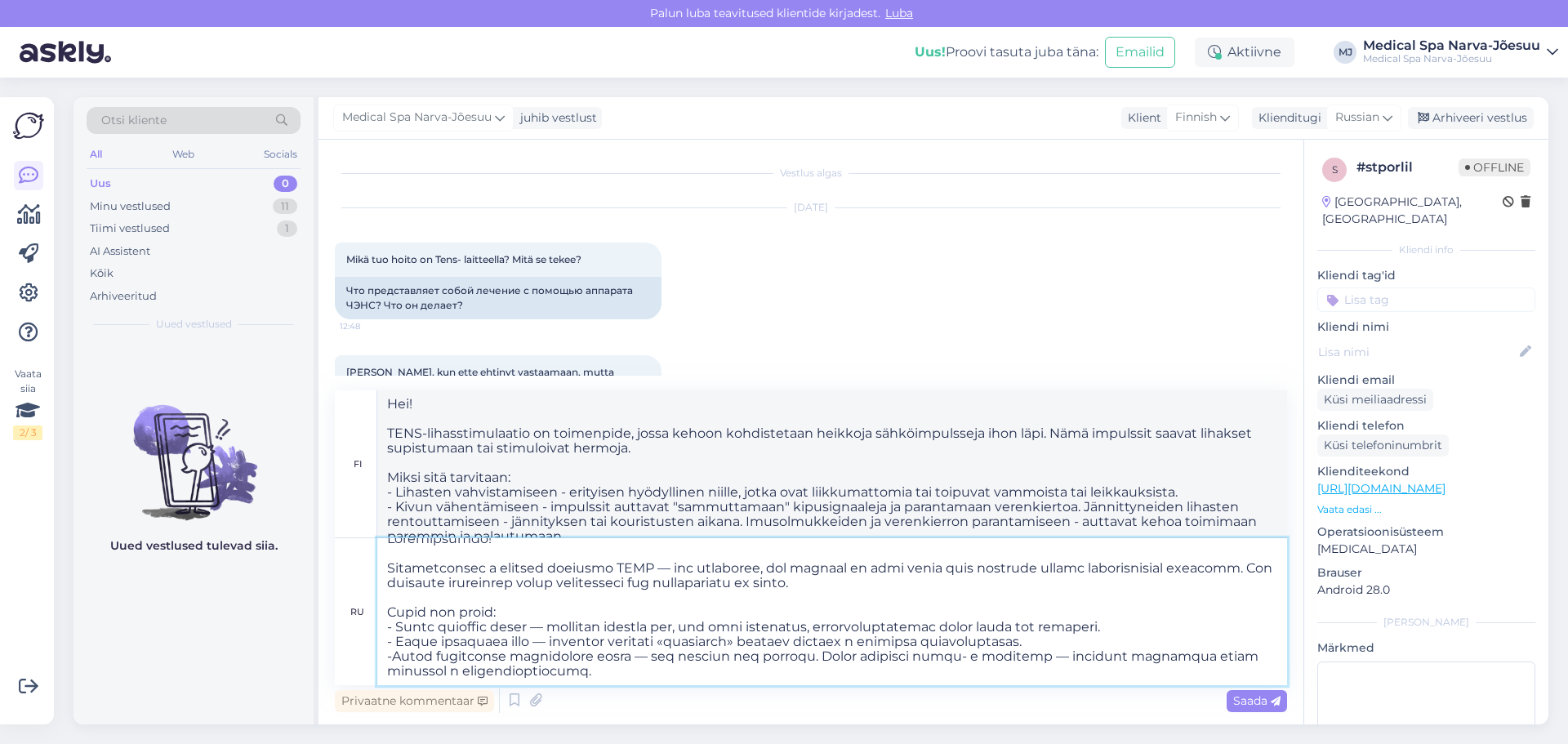
type textarea "Loremipsumdo! Sitametconsec a elitsed doeiusmo TEMP — inc utlaboree, dol magnaa…"
type textarea "Hei! TENS-lihasstimulaatio on toimenpide, jossa kehoon kohdistetaan heikkoja sä…"
click at [391, 656] on textarea at bounding box center [832, 612] width 910 height 147
click at [879, 654] on textarea at bounding box center [832, 612] width 910 height 147
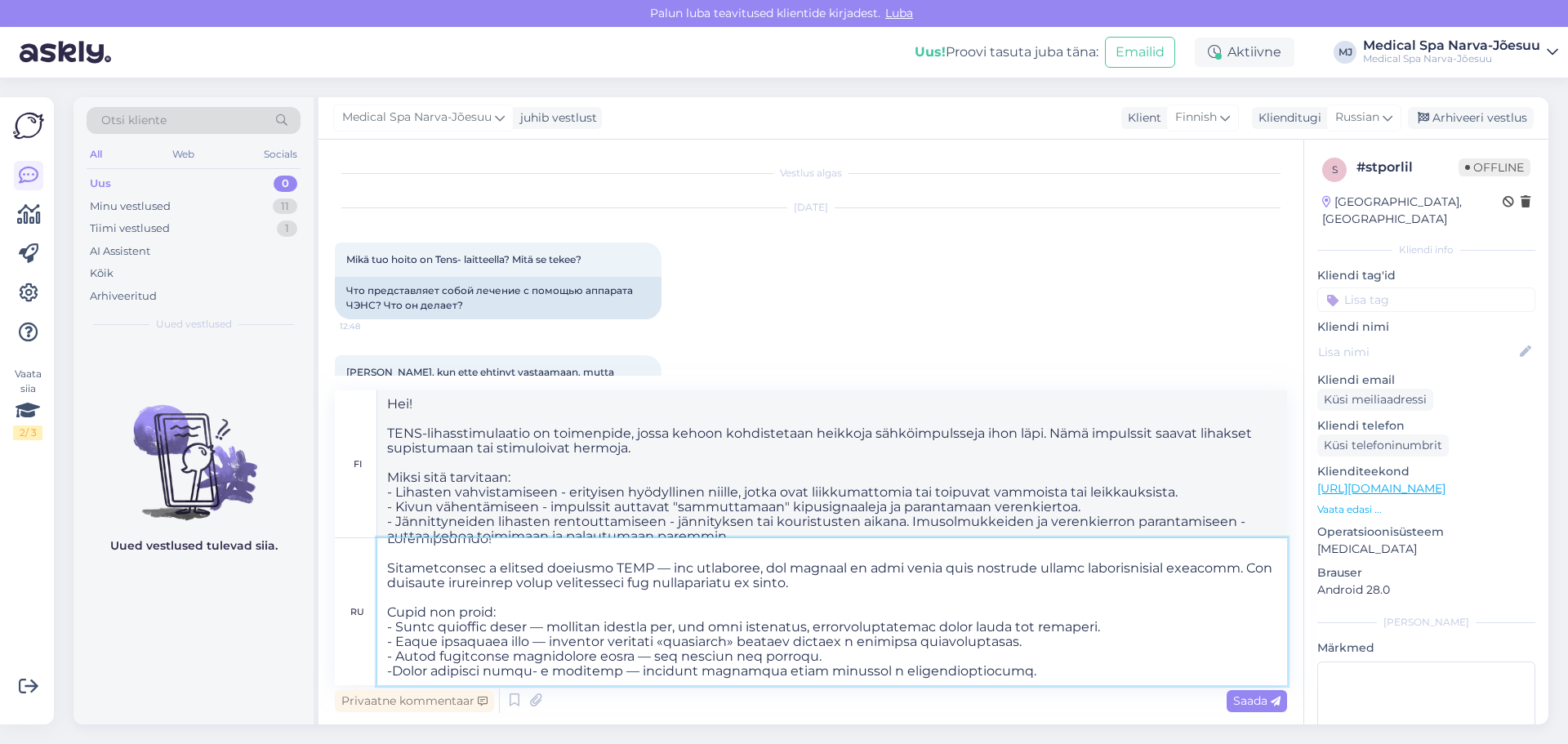
type textarea "Loremipsumdo! Sitametconsec a elitsed doeiusmo TEMP — inc utlaboree, dol magnaa…"
type textarea "Hei! TENS-myostimulaatio on toimenpide, jossa kehoon kohdistetaan heikkoja sähk…"
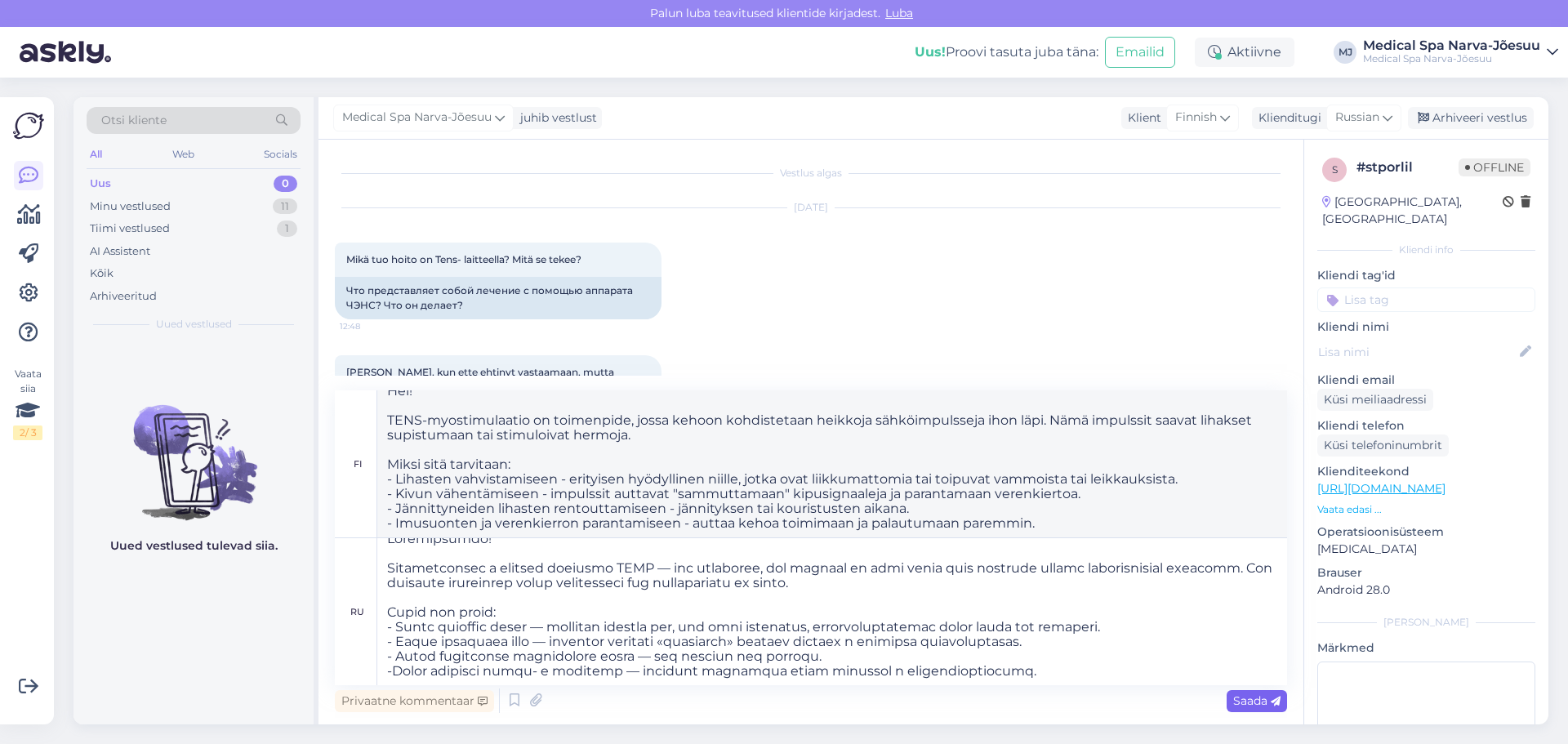
click at [1243, 696] on span "Saada" at bounding box center [1257, 700] width 47 height 14
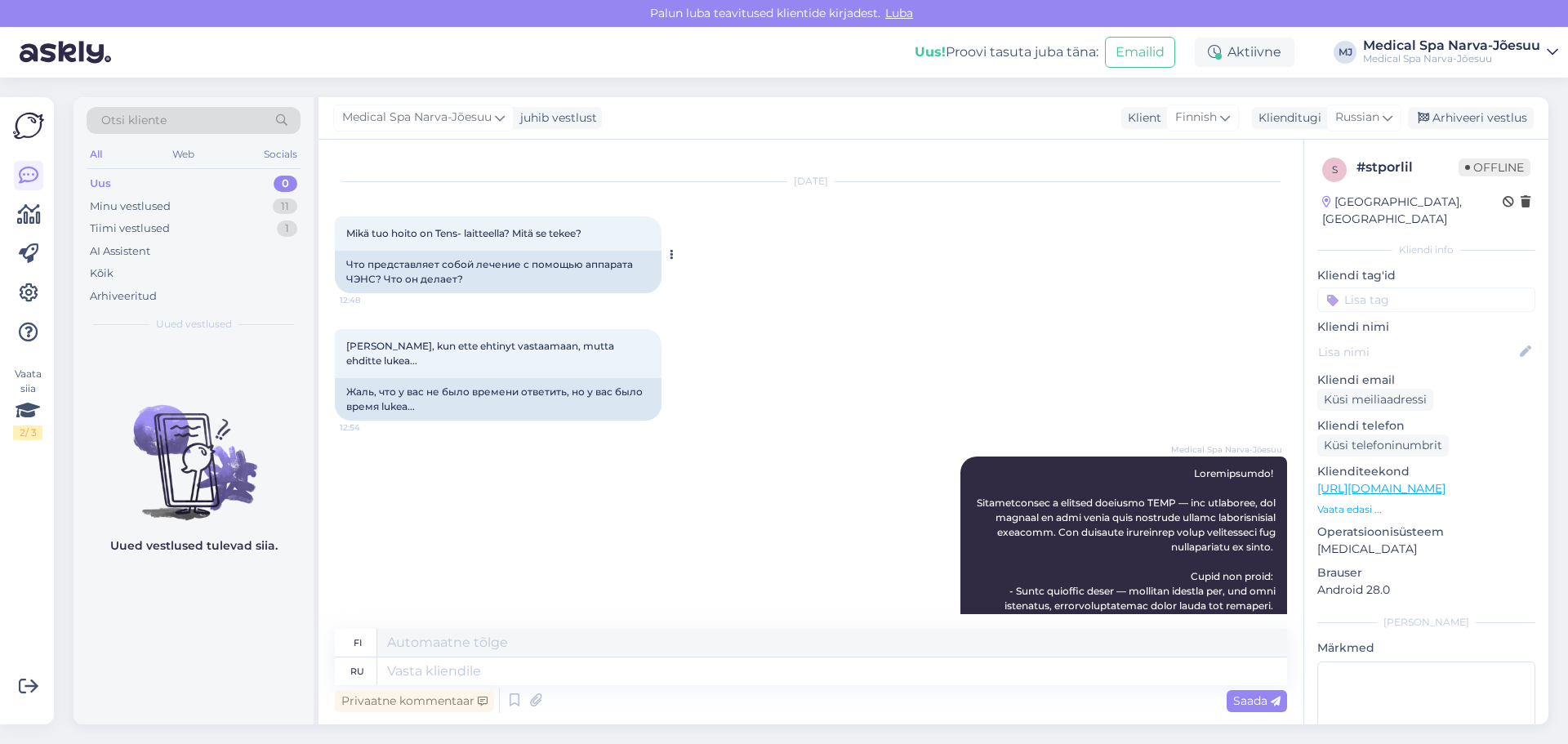
scroll to position [25, 0]
drag, startPoint x: 633, startPoint y: 345, endPoint x: 348, endPoint y: 346, distance: 285.0
click at [348, 346] on span "[PERSON_NAME], kun ette ehtinyt vastaamaan, mutta ehditte lukea..." at bounding box center [482, 354] width 270 height 27
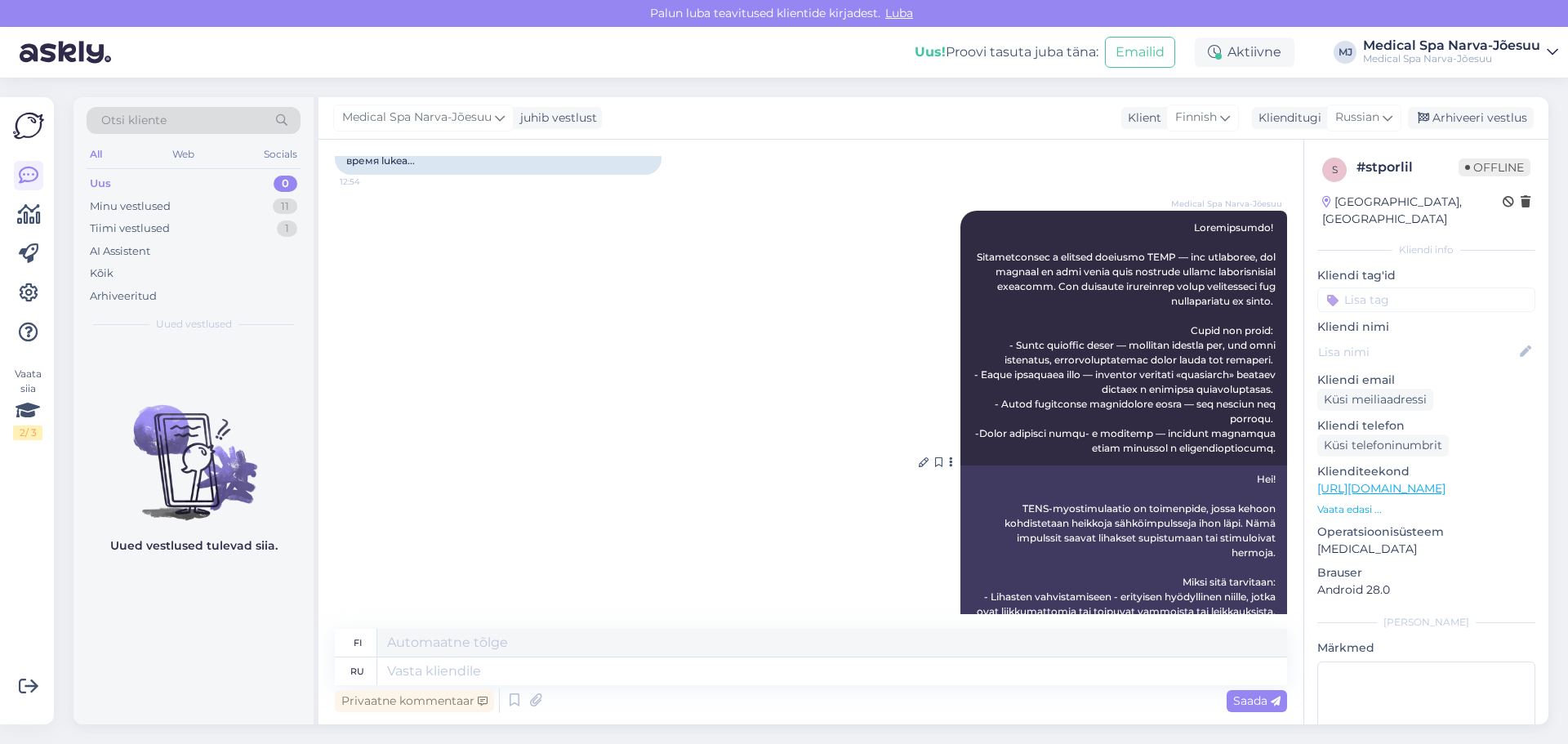
scroll to position [245, 0]
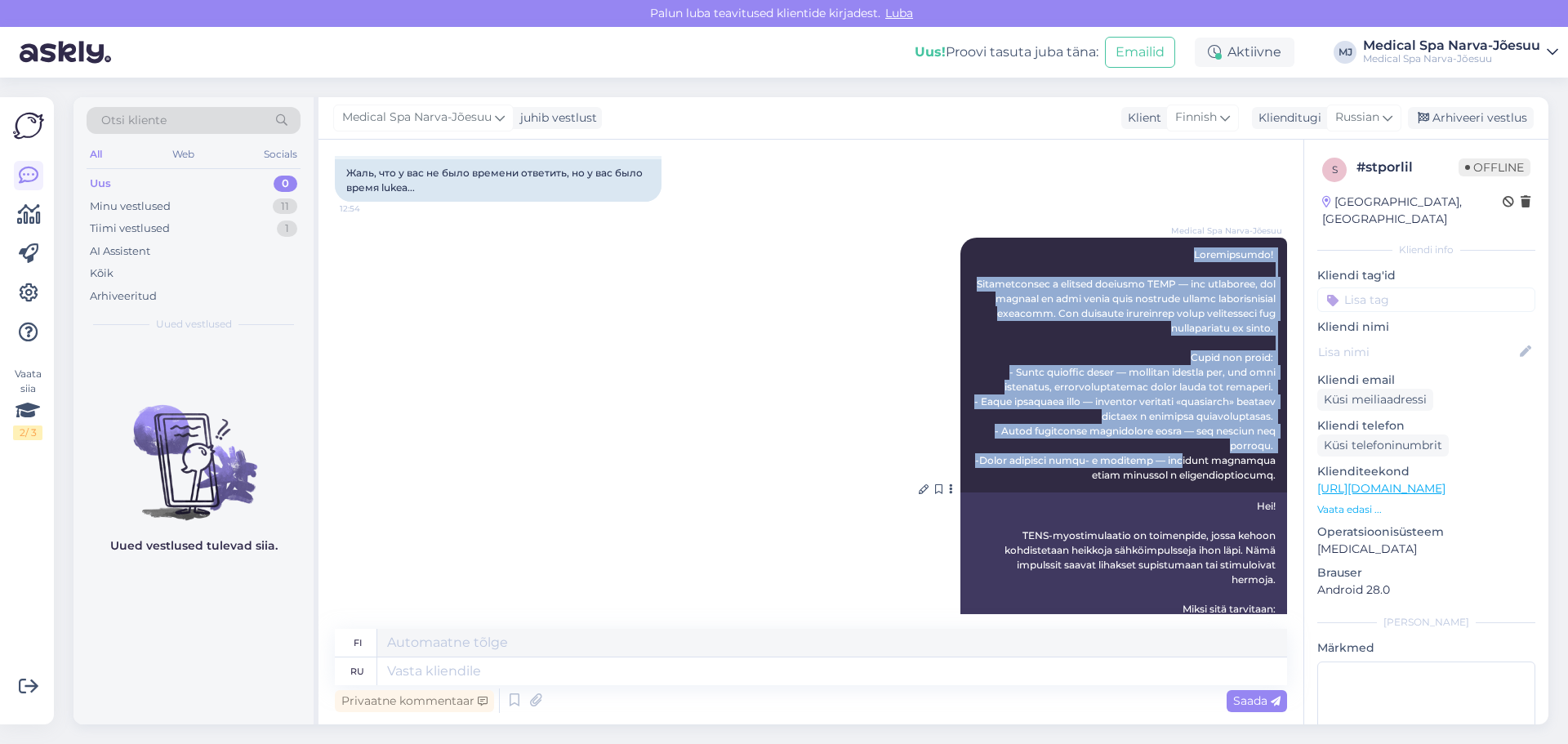
drag, startPoint x: 1186, startPoint y: 233, endPoint x: 1220, endPoint y: 487, distance: 256.3
click at [1220, 487] on div "Medical Spa Narva-Jõesuu 12:56" at bounding box center [1123, 365] width 326 height 255
drag, startPoint x: 1206, startPoint y: 476, endPoint x: 1194, endPoint y: 460, distance: 20.0
click at [1205, 475] on span at bounding box center [1126, 364] width 304 height 233
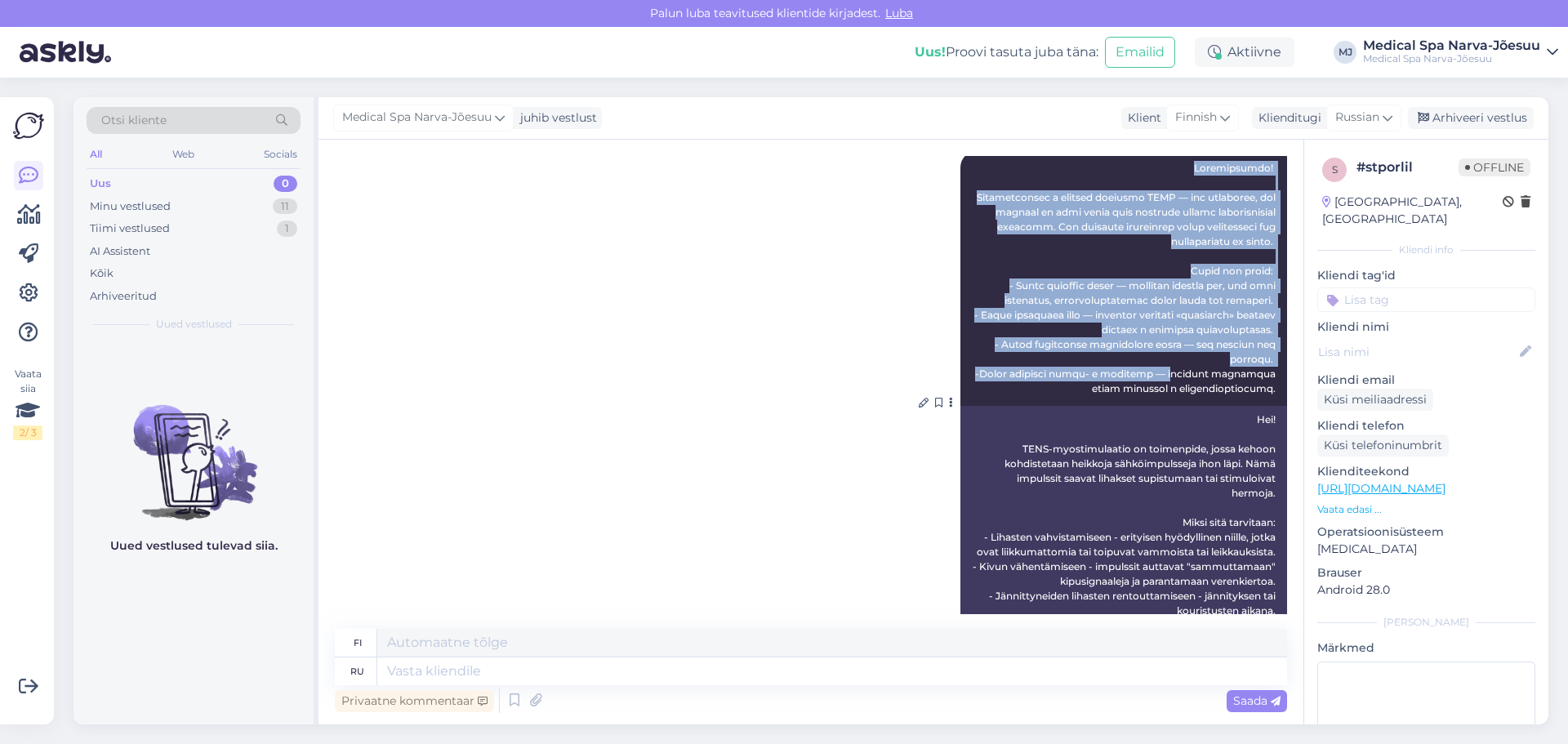
scroll to position [434, 0]
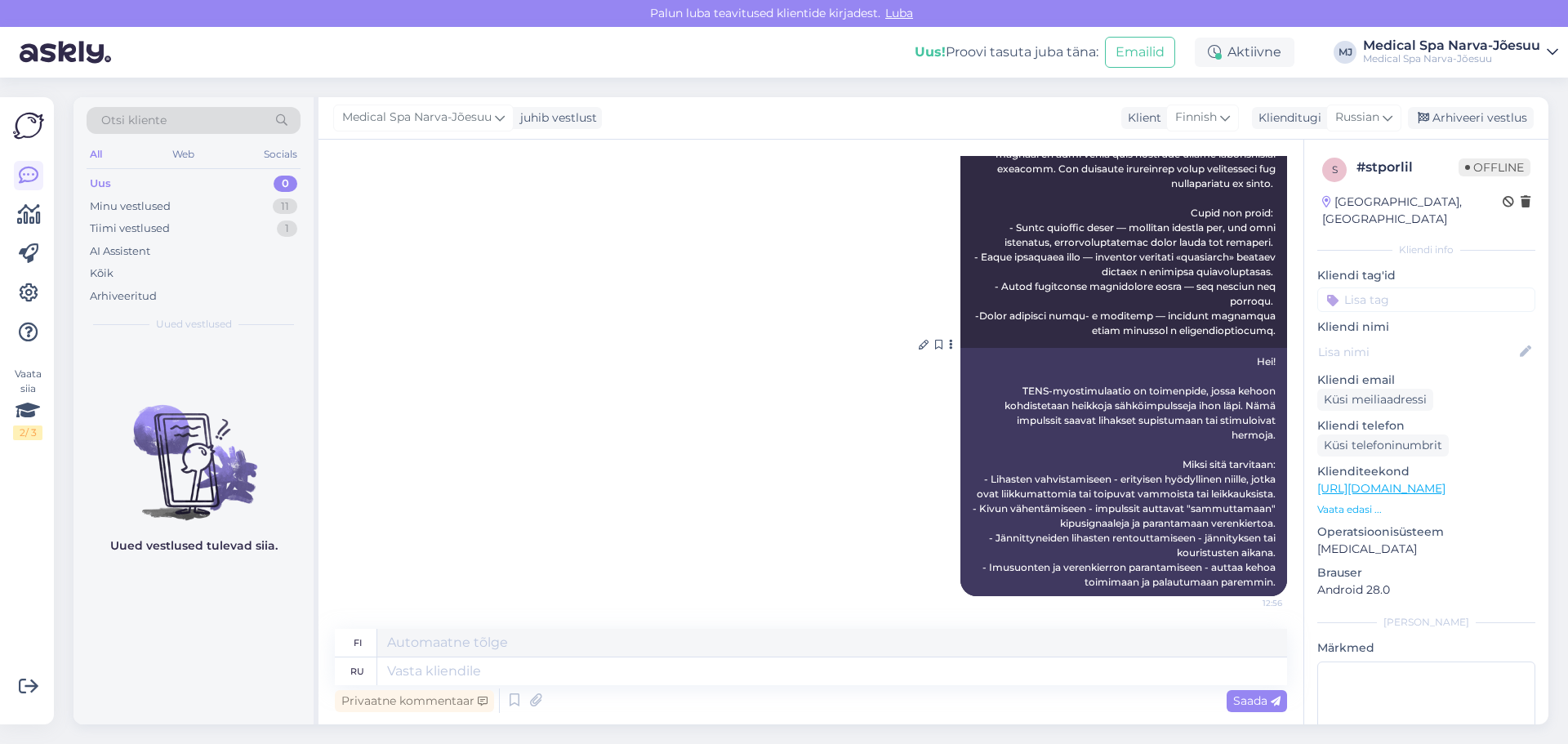
click at [1183, 435] on div "Hei! TENS-myostimulaatio on toimenpide, jossa kehoon kohdistetaan heikkoja sähk…" at bounding box center [1123, 472] width 326 height 248
click at [1310, 122] on div "Klienditugi" at bounding box center [1286, 118] width 69 height 17
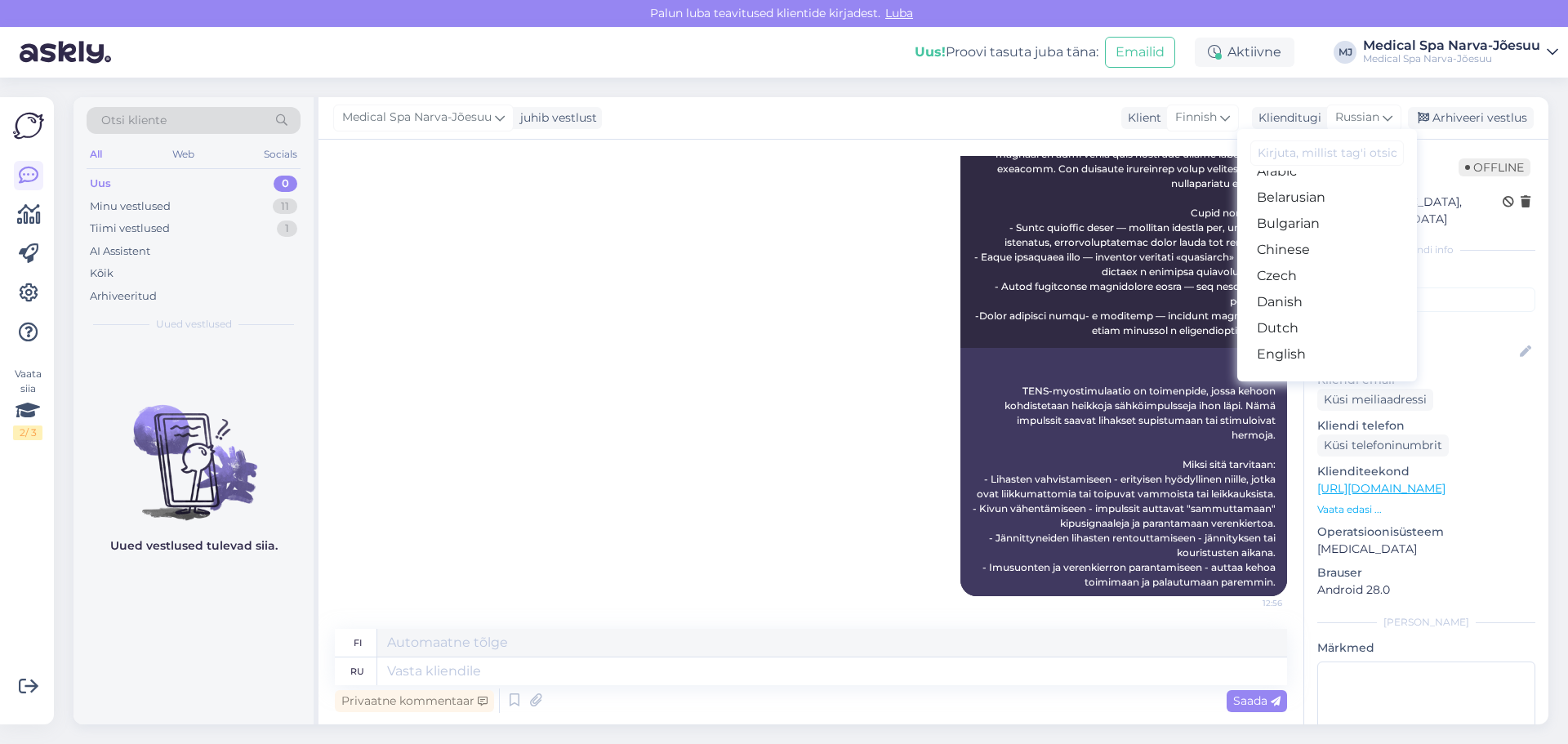
scroll to position [0, 0]
click at [1294, 159] on input at bounding box center [1327, 154] width 154 height 25
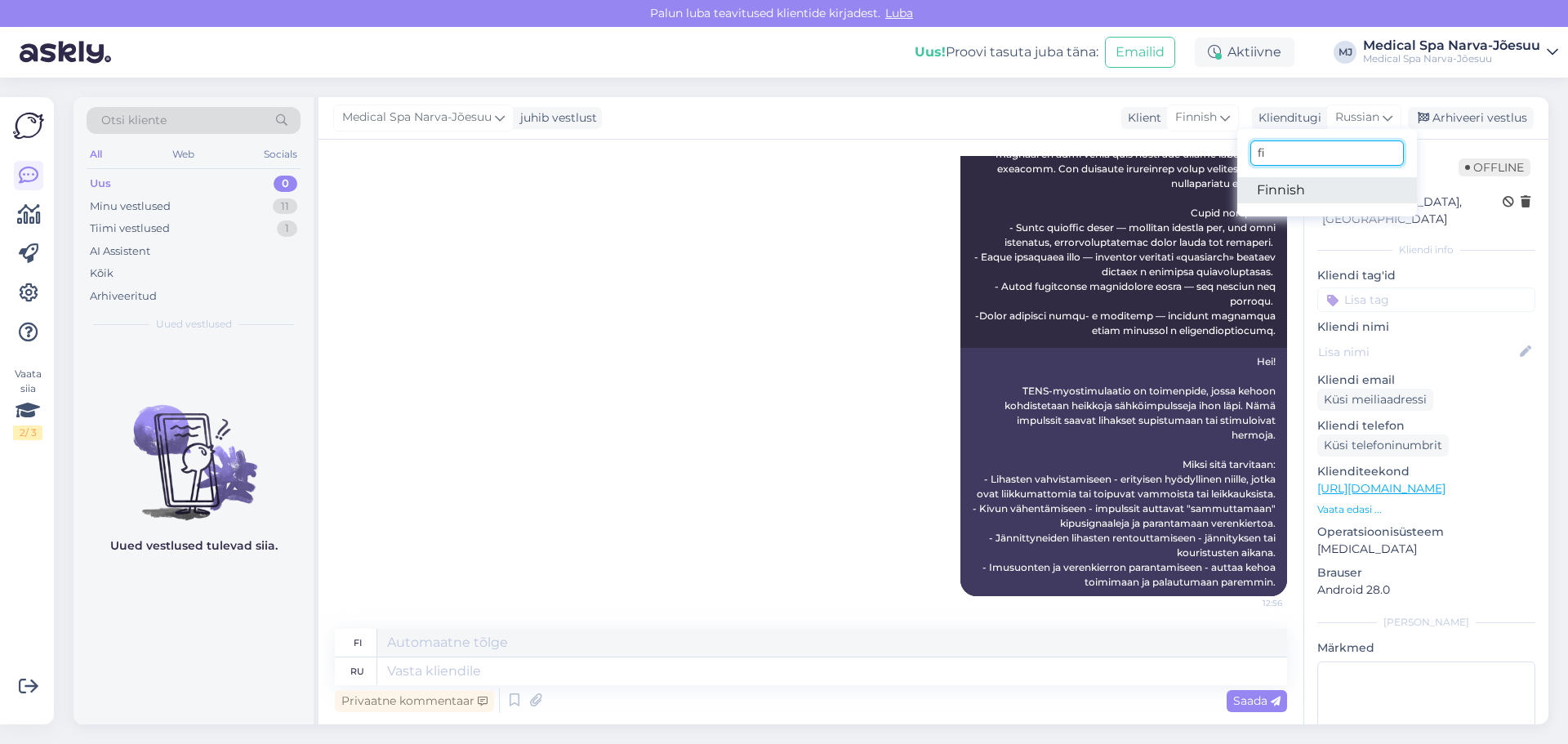
type input "fi"
click at [1302, 181] on link "Finnish" at bounding box center [1327, 190] width 180 height 26
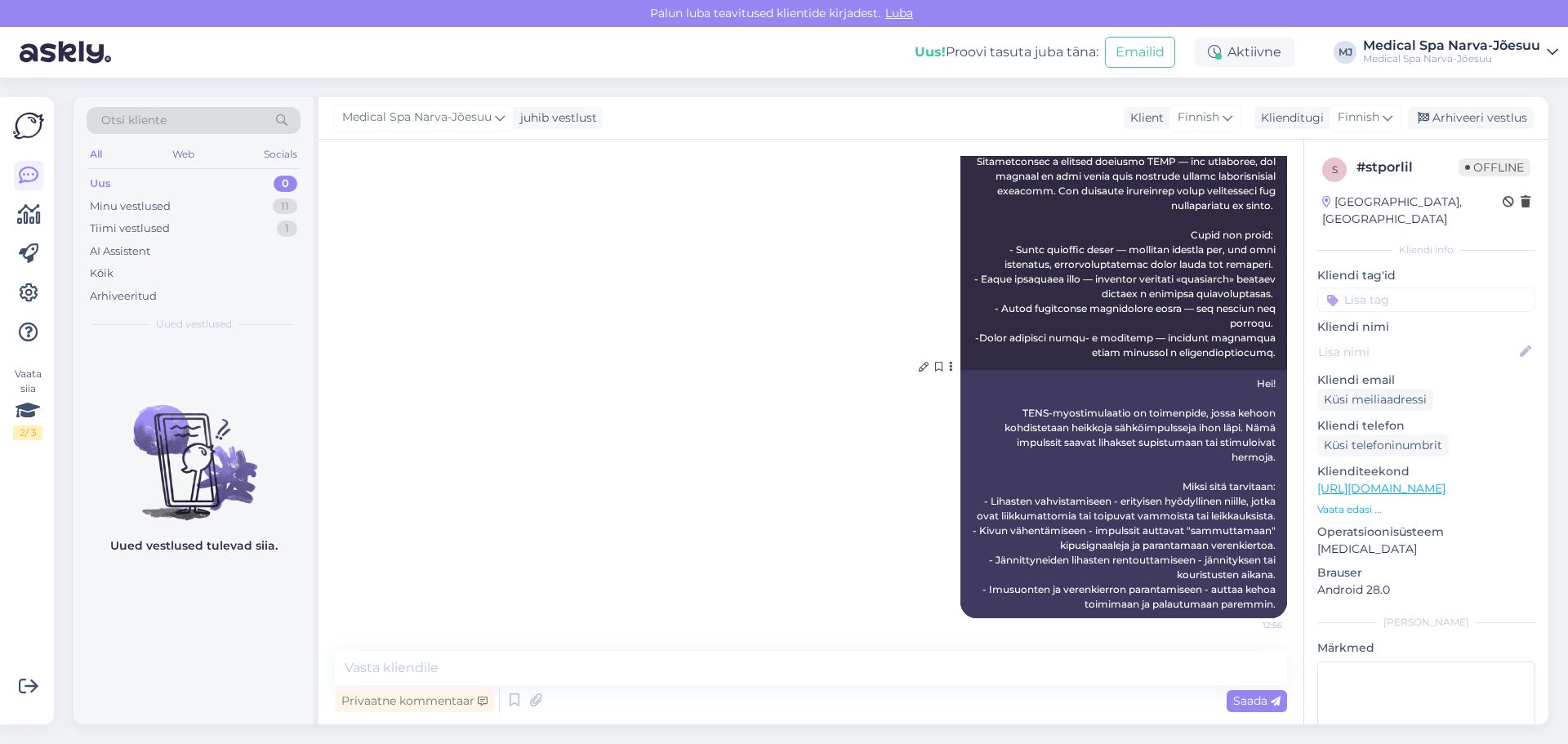
scroll to position [412, 0]
click at [1310, 121] on div "Klienditugi" at bounding box center [1289, 118] width 69 height 17
click at [1243, 141] on div "fi Finnish" at bounding box center [1328, 173] width 180 height 88
drag, startPoint x: 1273, startPoint y: 150, endPoint x: 1243, endPoint y: 151, distance: 30.0
click at [1244, 151] on div "fi Finnish" at bounding box center [1328, 173] width 180 height 88
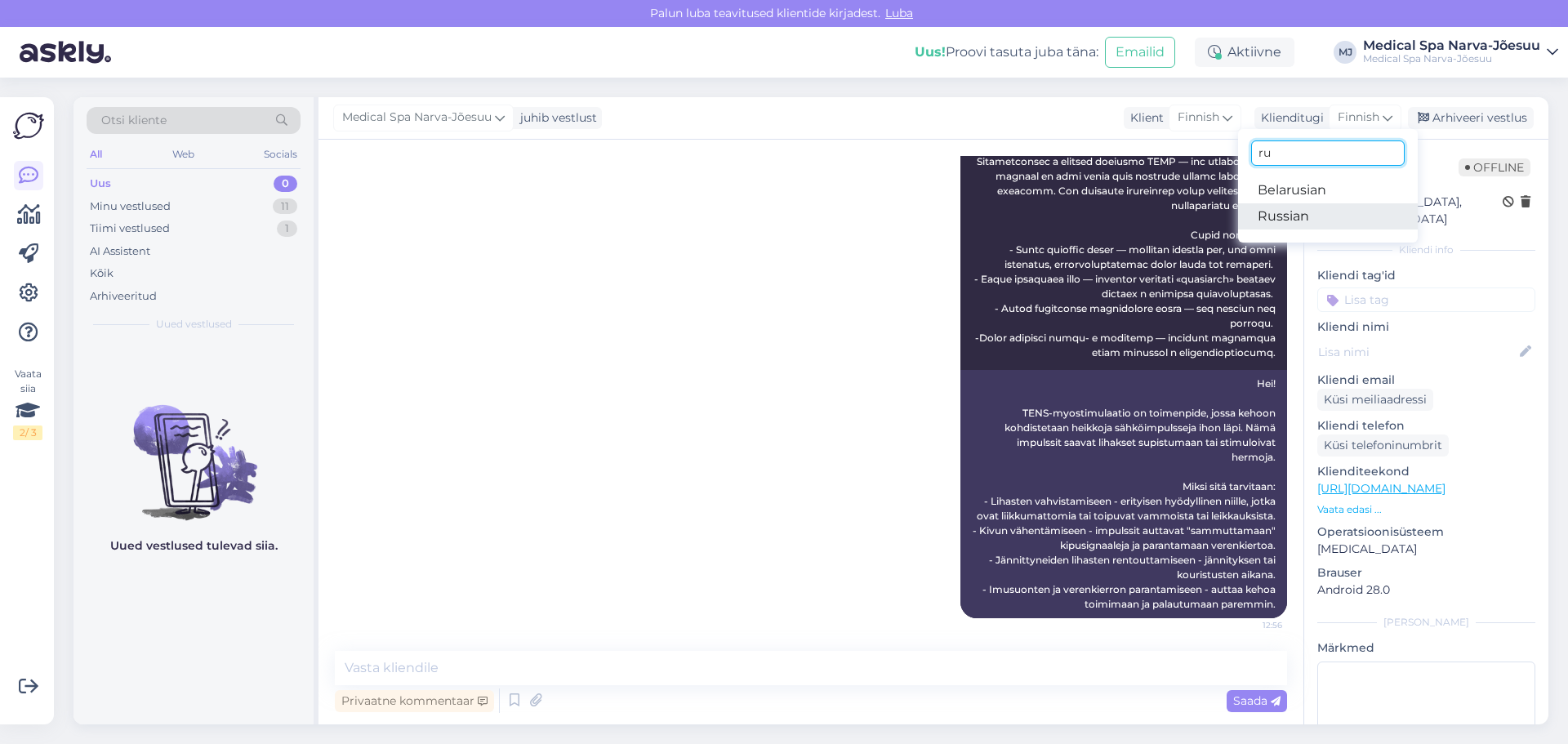
type input "ru"
click at [1287, 213] on link "Russian" at bounding box center [1328, 216] width 180 height 26
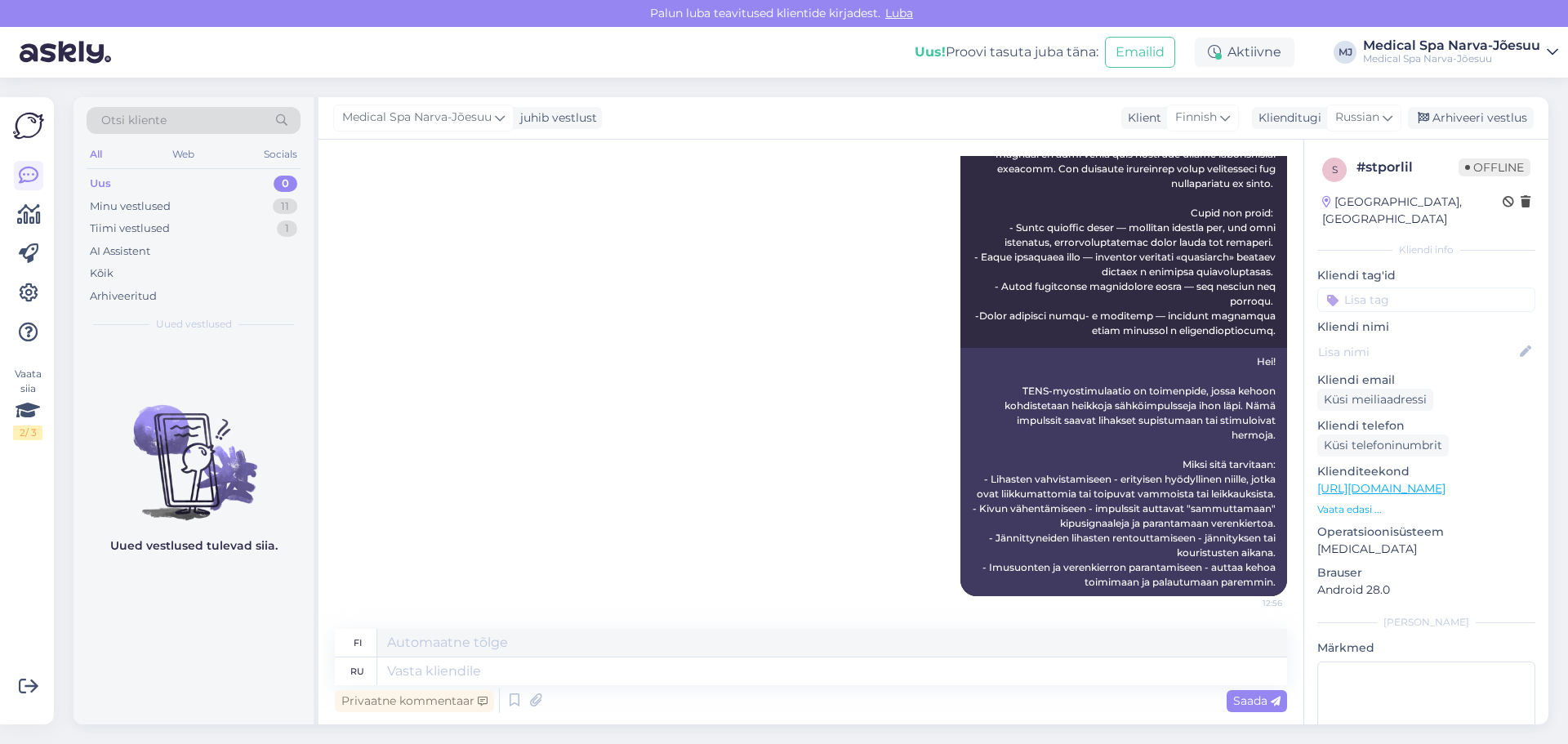
scroll to position [434, 0]
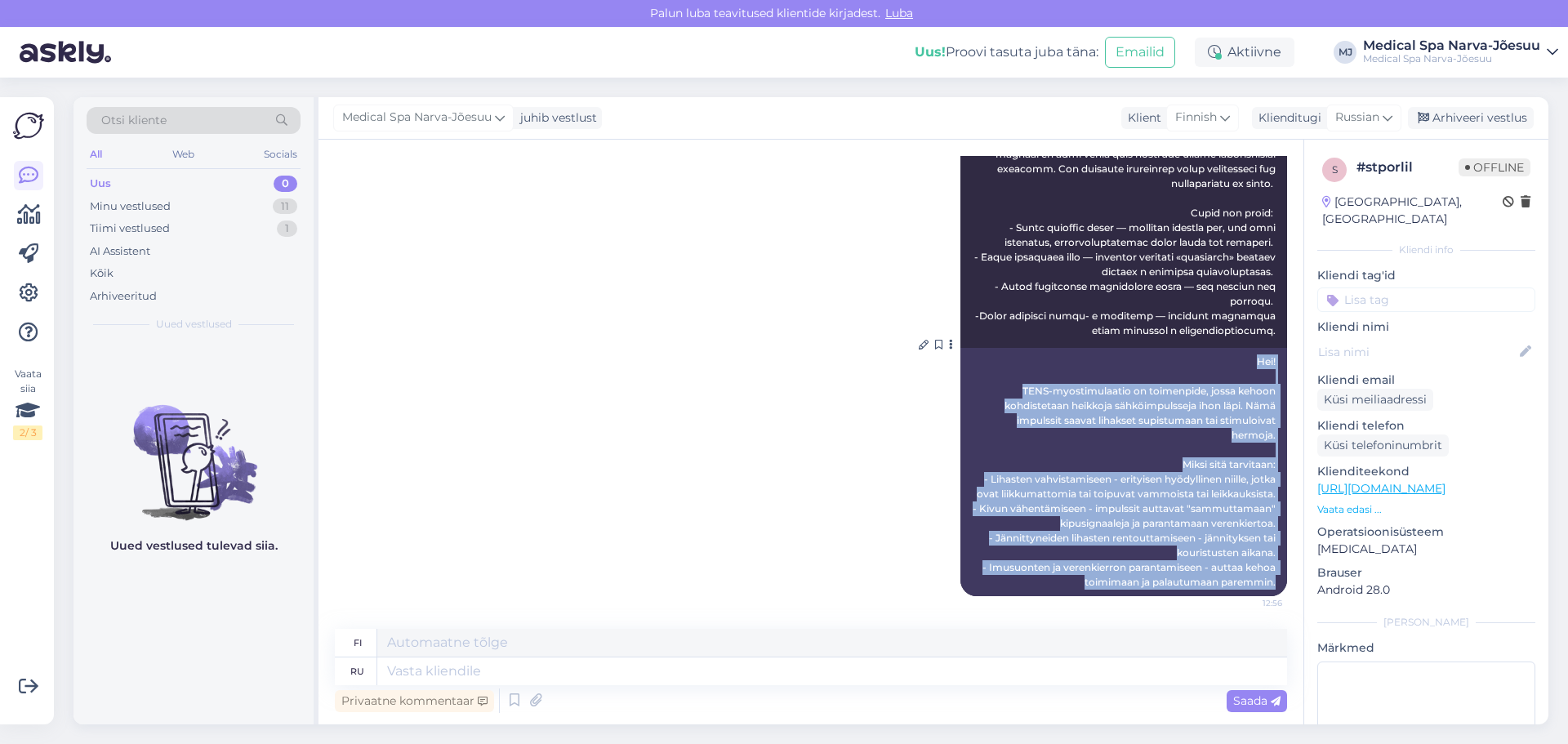
drag, startPoint x: 1263, startPoint y: 585, endPoint x: 1197, endPoint y: 338, distance: 255.7
click at [1197, 348] on div "Hei! TENS-myostimulaatio on toimenpide, jossa kehoon kohdistetaan heikkoja sähk…" at bounding box center [1123, 472] width 326 height 248
click at [946, 337] on button at bounding box center [951, 344] width 10 height 14
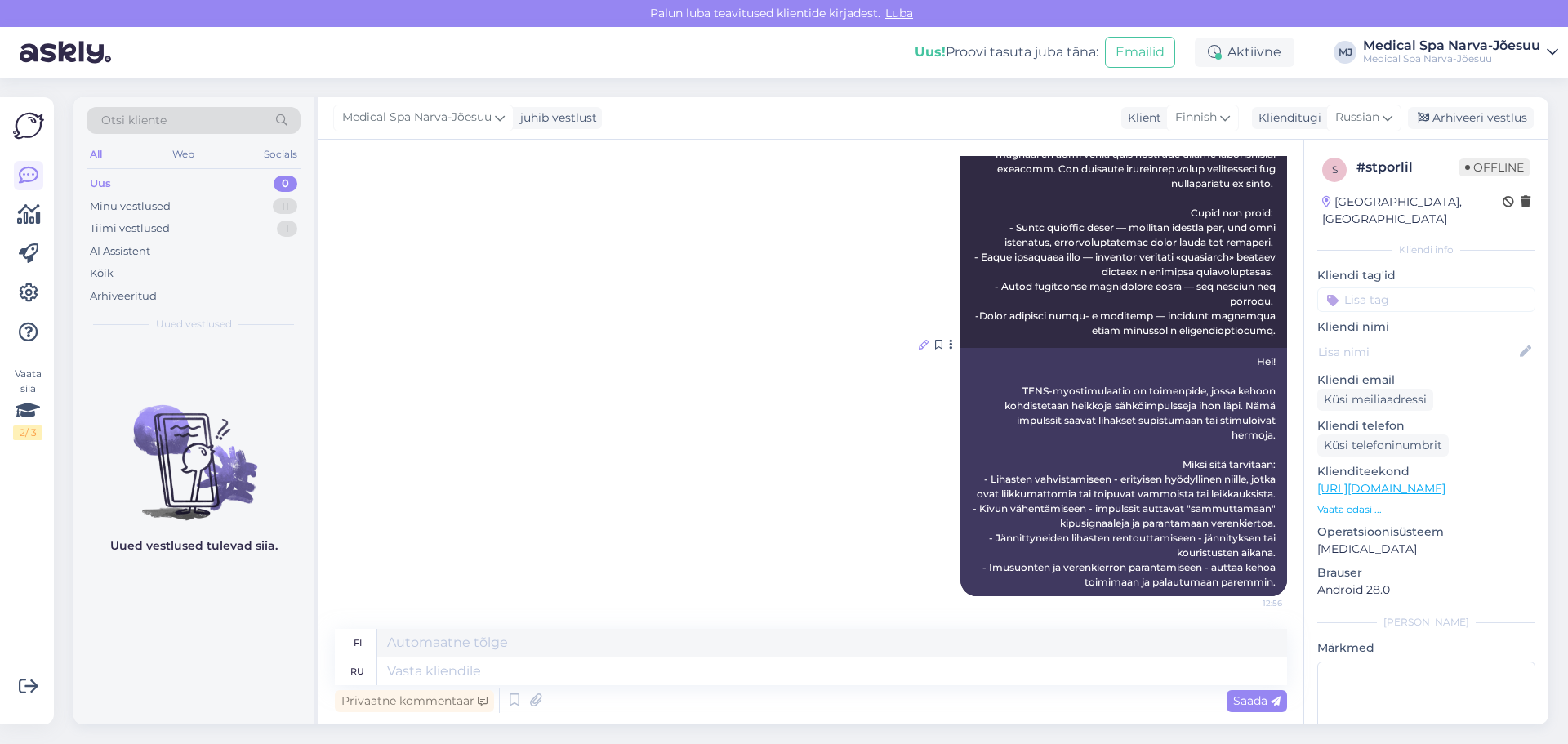
click at [919, 340] on icon at bounding box center [924, 345] width 10 height 10
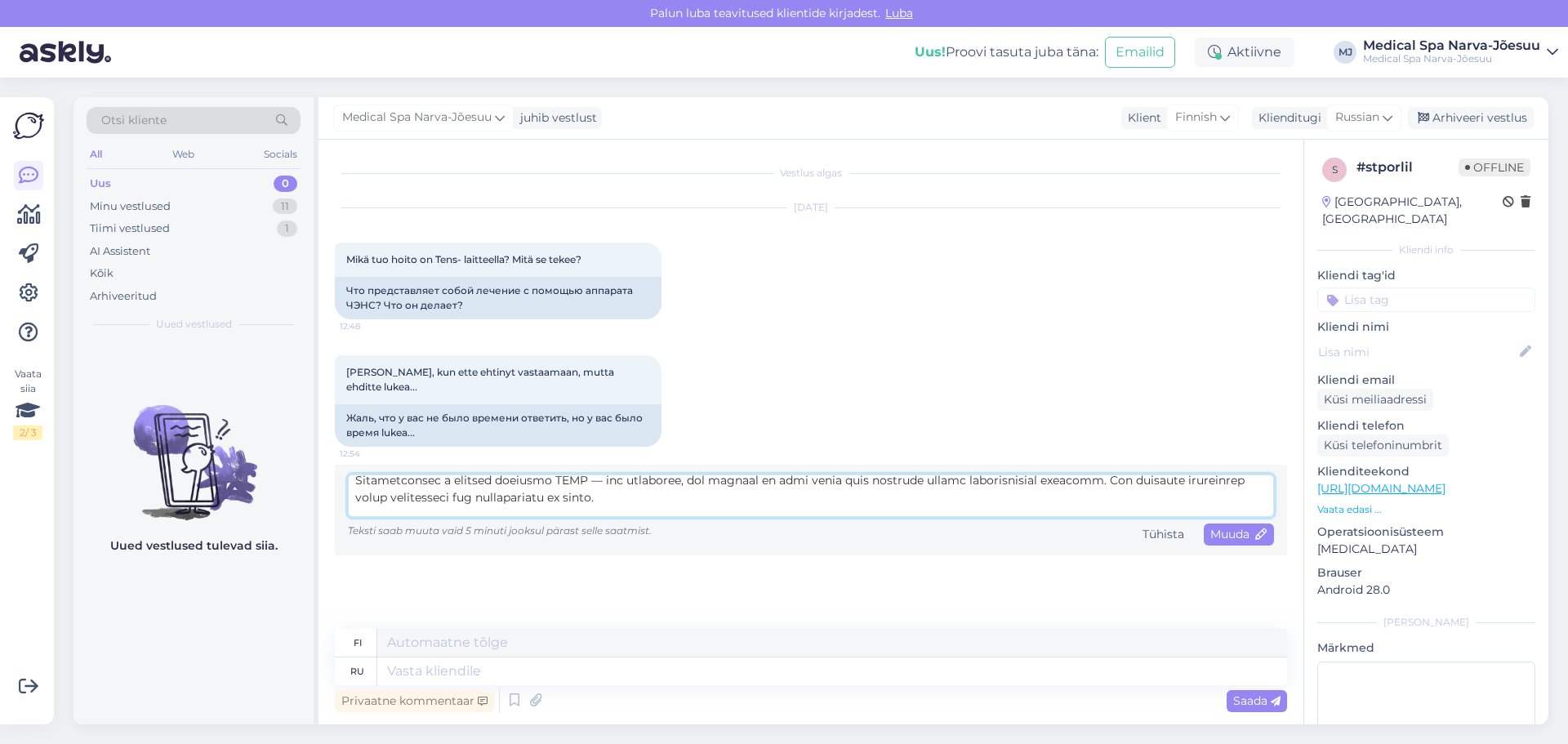
scroll to position [0, 0]
drag, startPoint x: 951, startPoint y: 490, endPoint x: 331, endPoint y: 459, distance: 620.8
click at [331, 459] on div "Vestlus algas [DATE] Mikä tuo hoito on Tens- laitteella? Mitä se tekee? 12:48 Ч…" at bounding box center [811, 432] width 985 height 585
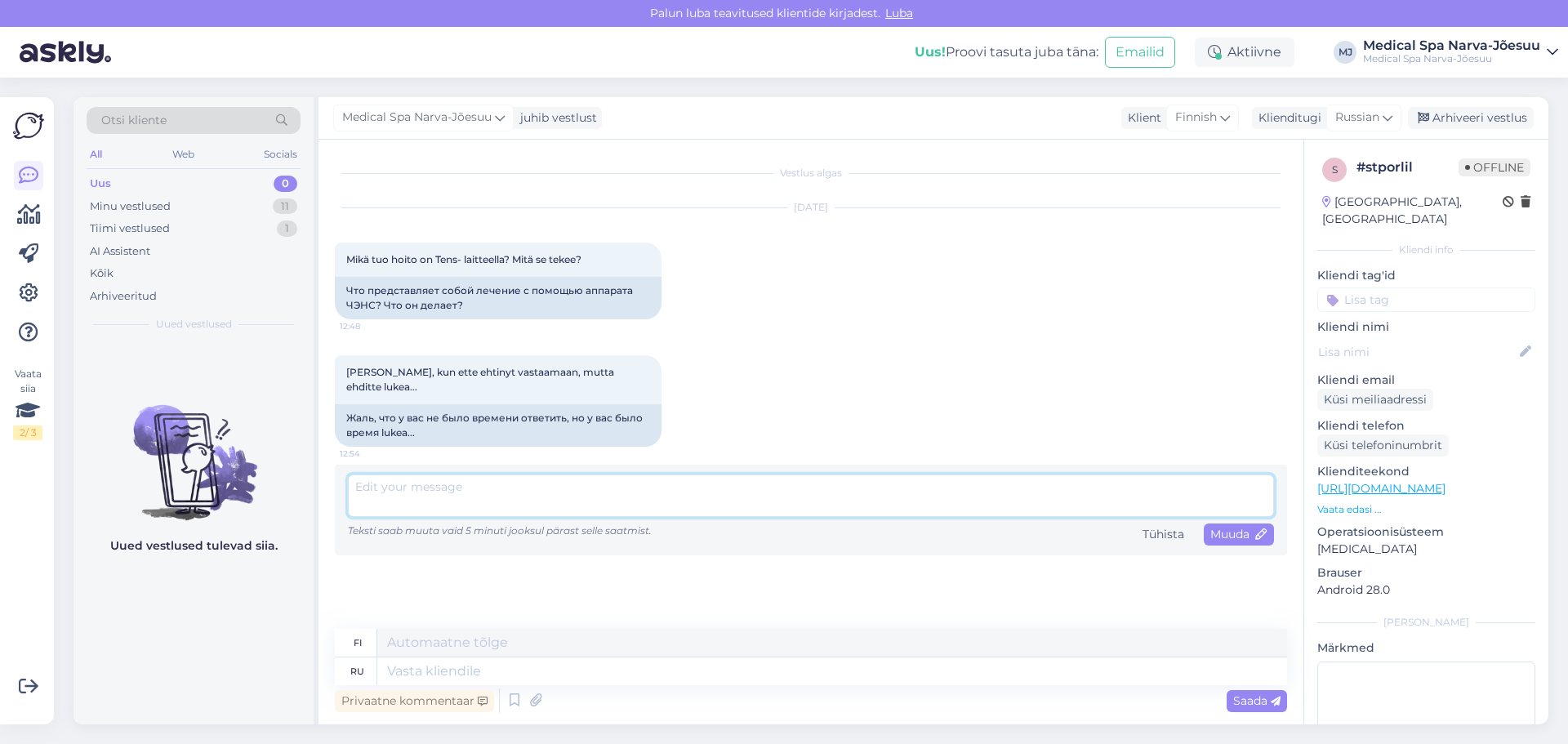
paste textarea "Hei! TENS-laitteella tehtävä lihasstimulaatio on hoito, jossa iholle asetettuje…"
click at [368, 488] on textarea "Hei! TENS-laitteella tehtävä lihasstimulaatio on hoito, jossa iholle asetettuje…" at bounding box center [811, 496] width 926 height 42
click at [355, 492] on textarea "Hei! TENS-laitteella tehtävä lihasstimulaatio on hoito, jossa iholle asetettuje…" at bounding box center [811, 496] width 926 height 42
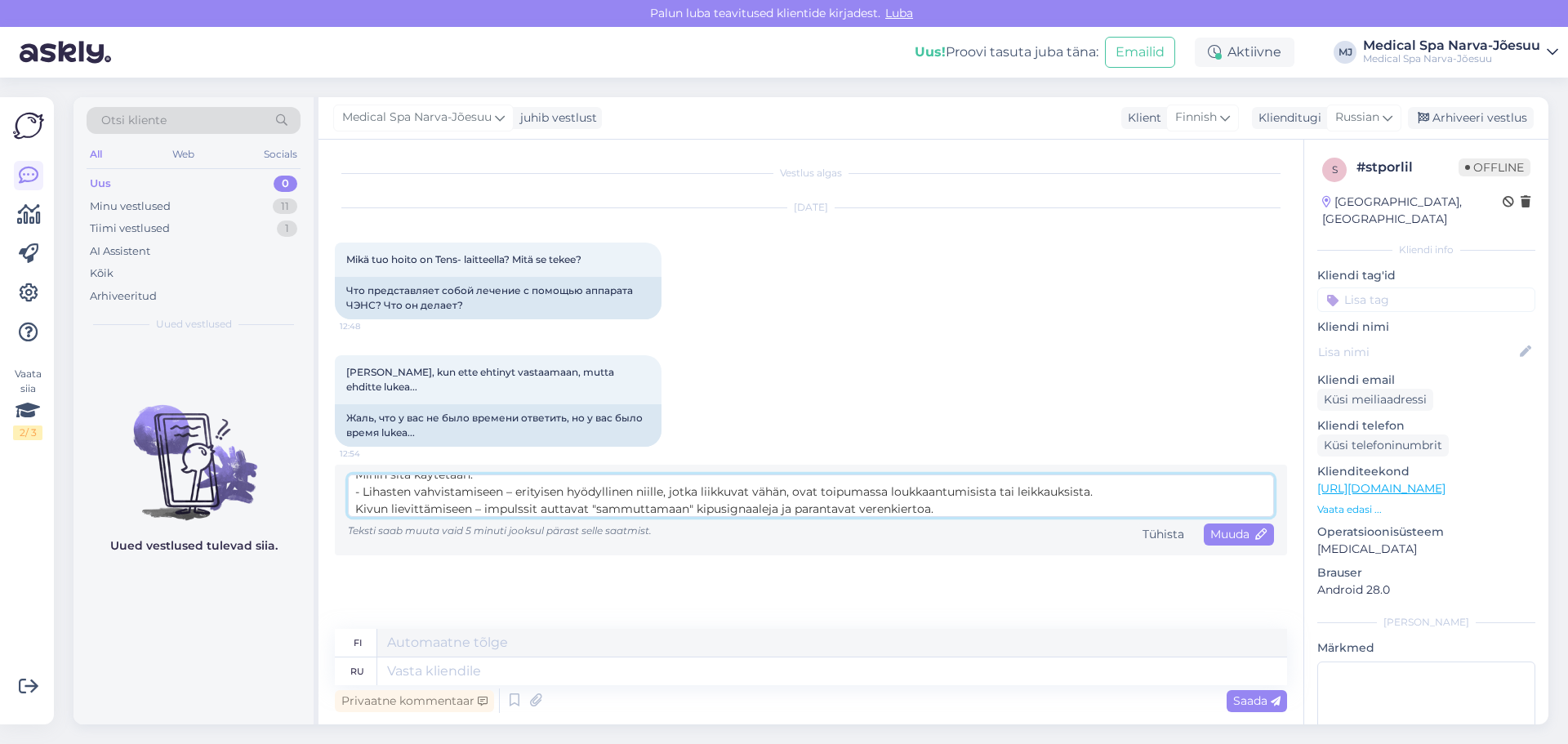
click at [358, 492] on textarea "Hei! TENS-laitteella tehtävä lihasstimulaatio on hoito, jossa iholle asetettuje…" at bounding box center [811, 496] width 926 height 42
click at [358, 491] on textarea "Hei! TENS-laitteella tehtävä lihasstimulaatio on hoito, jossa iholle asetettuje…" at bounding box center [811, 496] width 926 height 42
click at [358, 493] on textarea "Hei! TENS-laitteella tehtävä lihasstimulaatio on hoito, jossa iholle asetettuje…" at bounding box center [811, 496] width 926 height 42
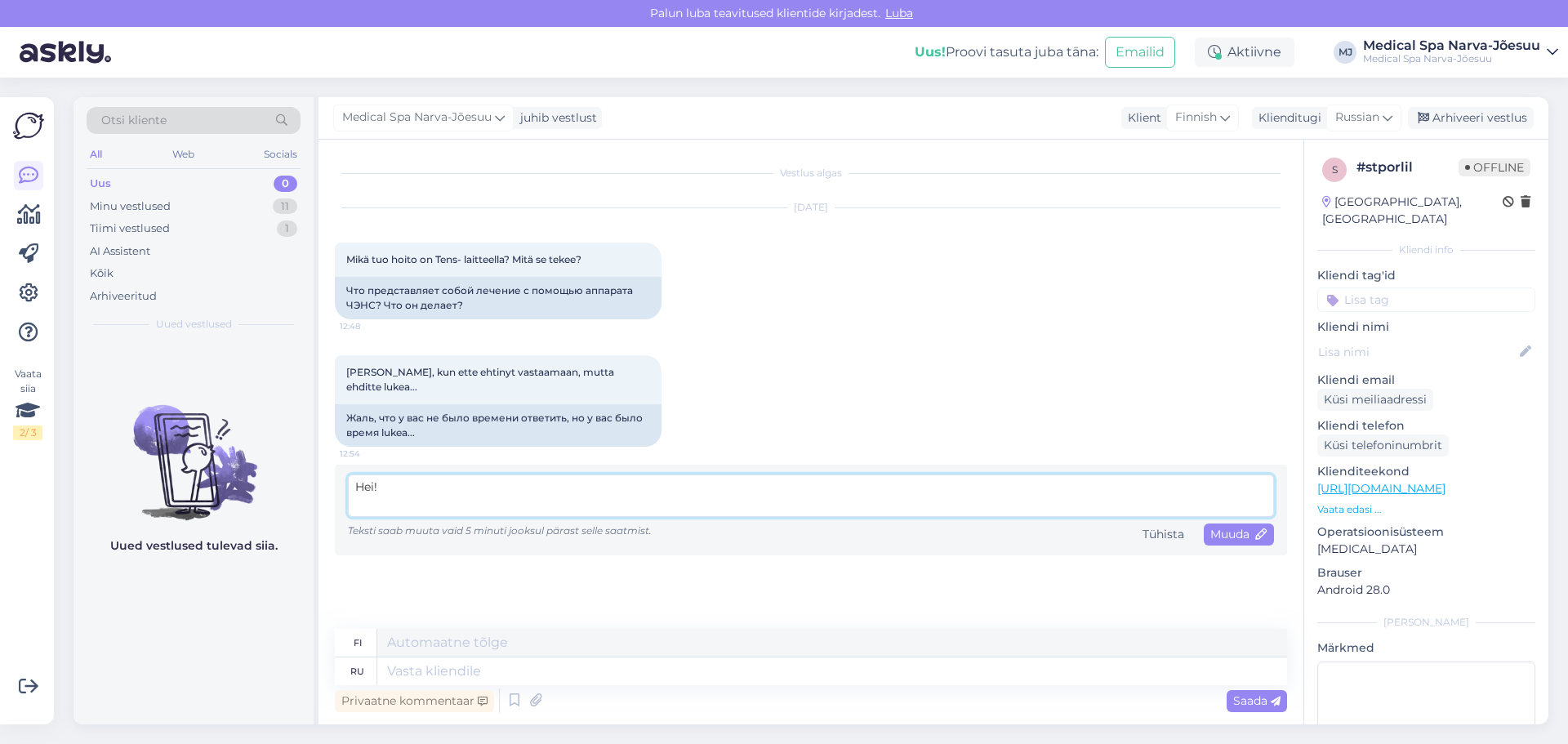
scroll to position [82, 0]
click at [354, 475] on textarea "Hei! TENS-laitteella tehtävä lihasstimulaatio on hoito, jossa iholle asetettuje…" at bounding box center [811, 496] width 926 height 42
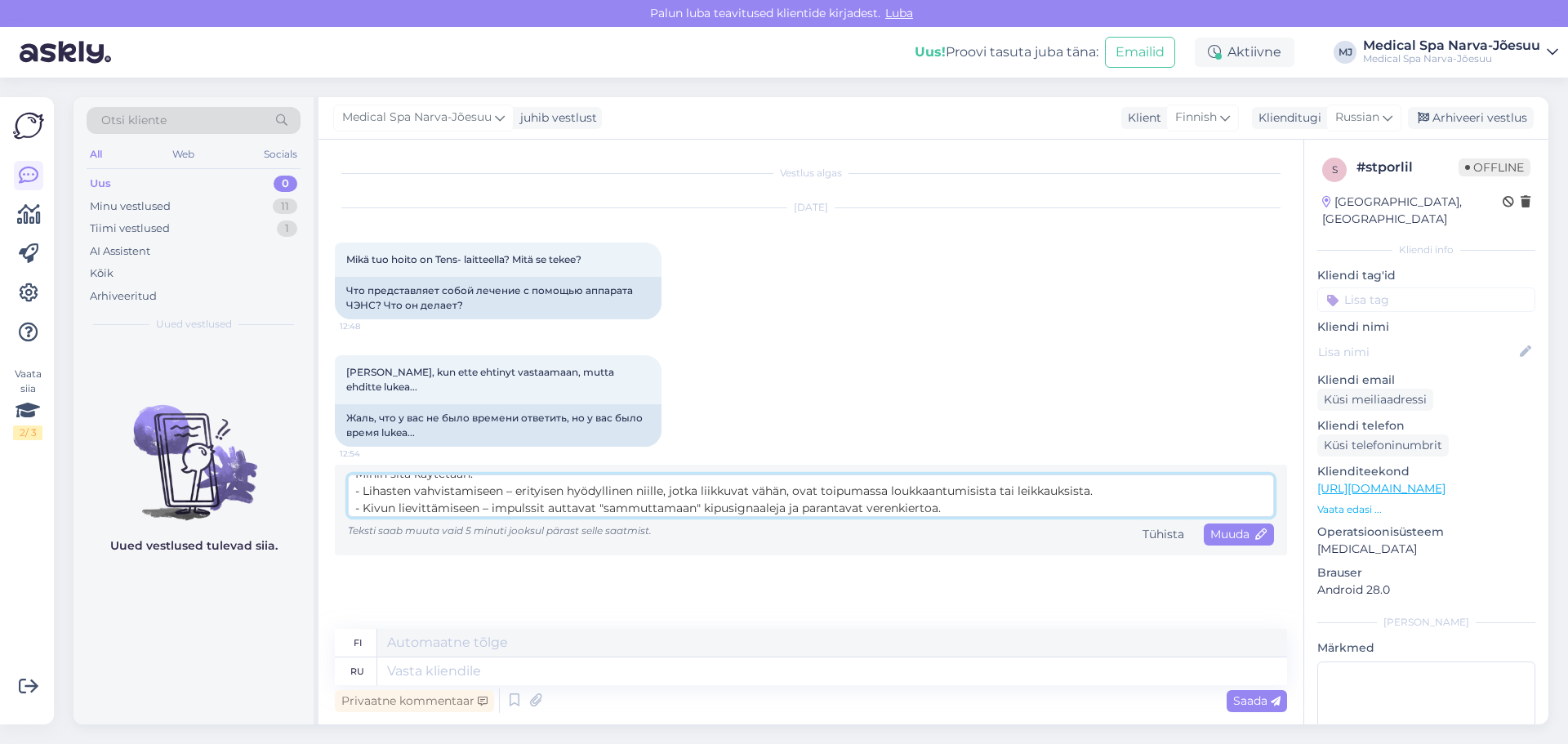
scroll to position [64, 0]
type textarea "Hei! TENS-laitteella tehtävä lihasstimulaatio on hoito, jossa iholle asetettuje…"
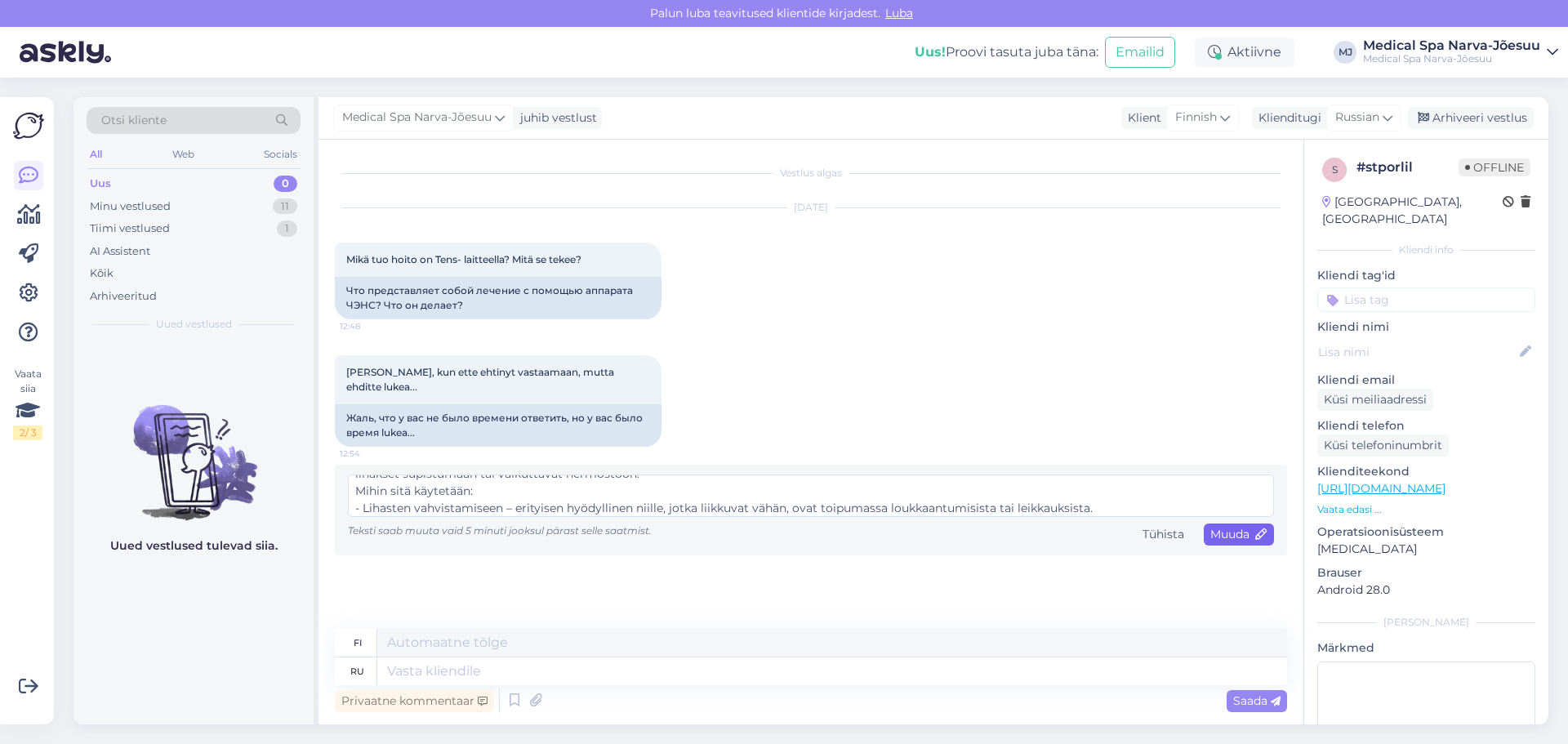
click at [1253, 527] on span "Muuda" at bounding box center [1239, 534] width 57 height 14
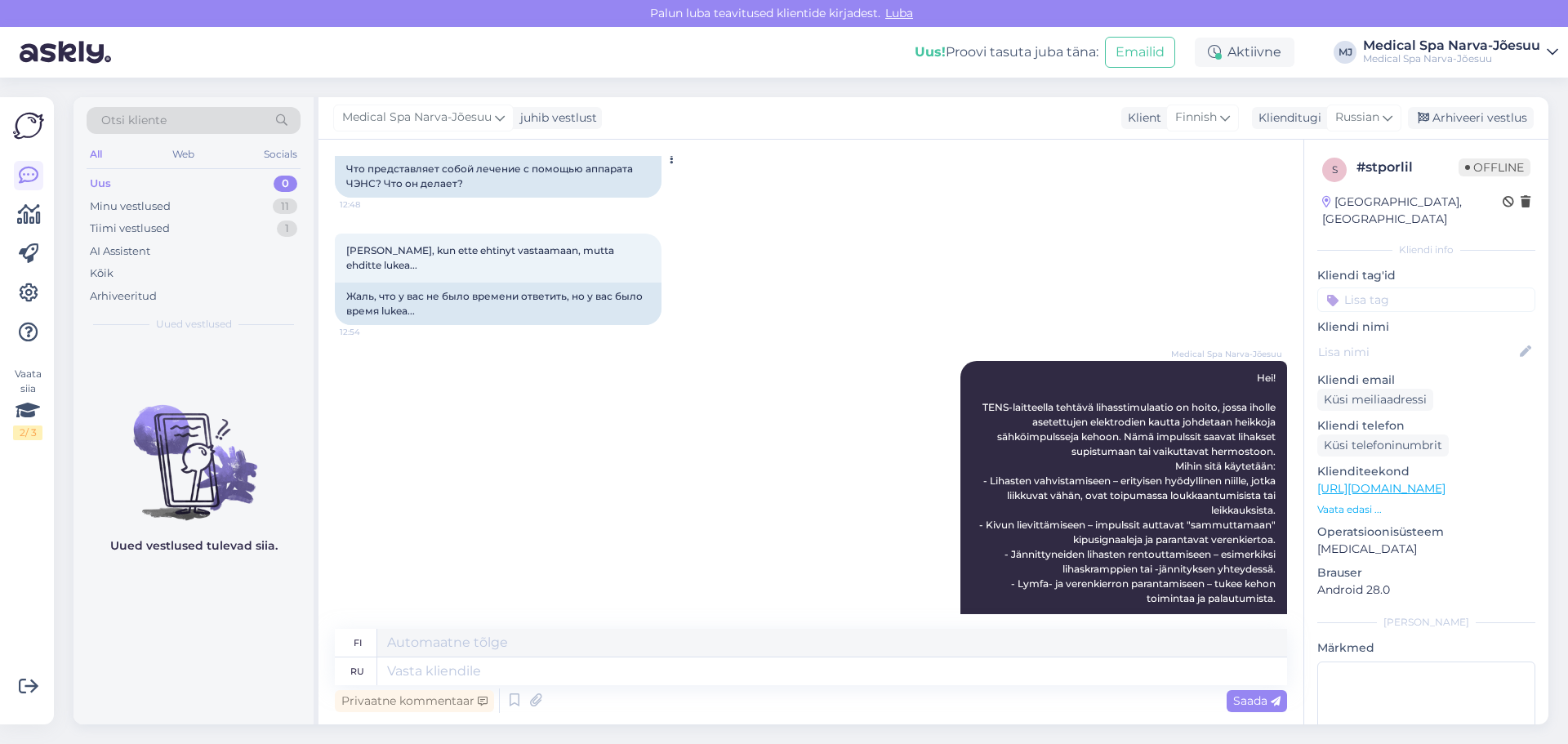
scroll to position [34, 0]
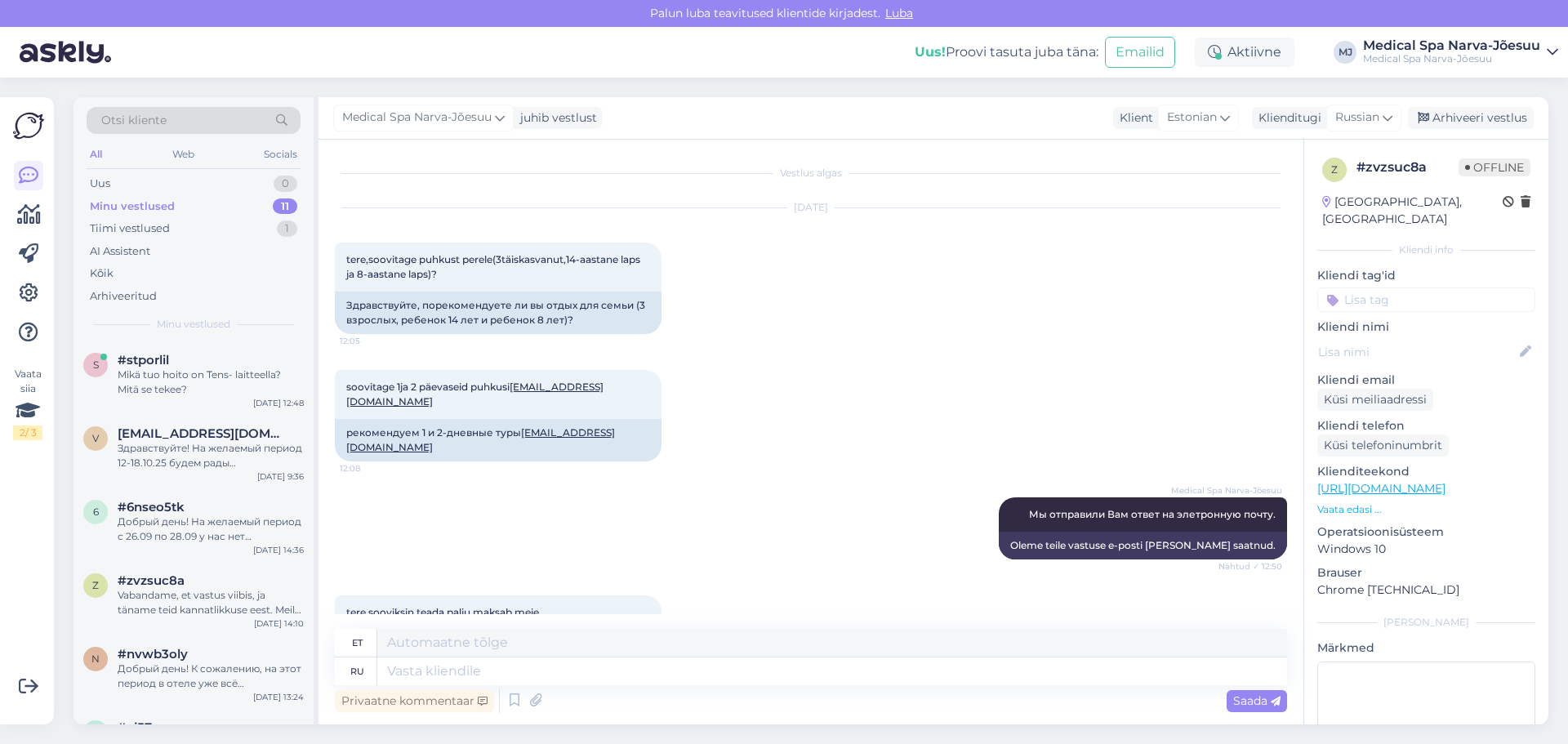
scroll to position [1076, 0]
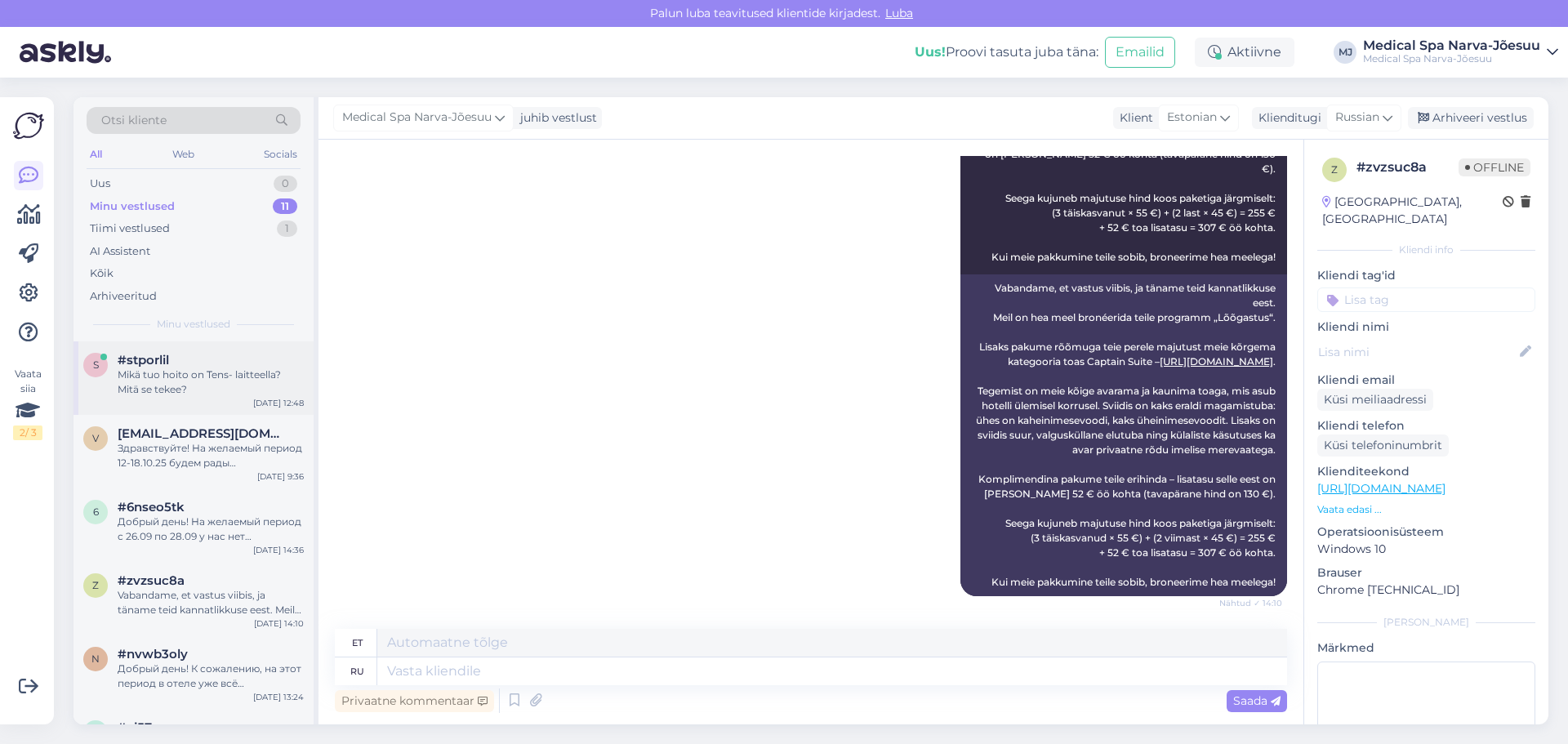
click at [231, 366] on div "#stporlil" at bounding box center [210, 359] width 186 height 14
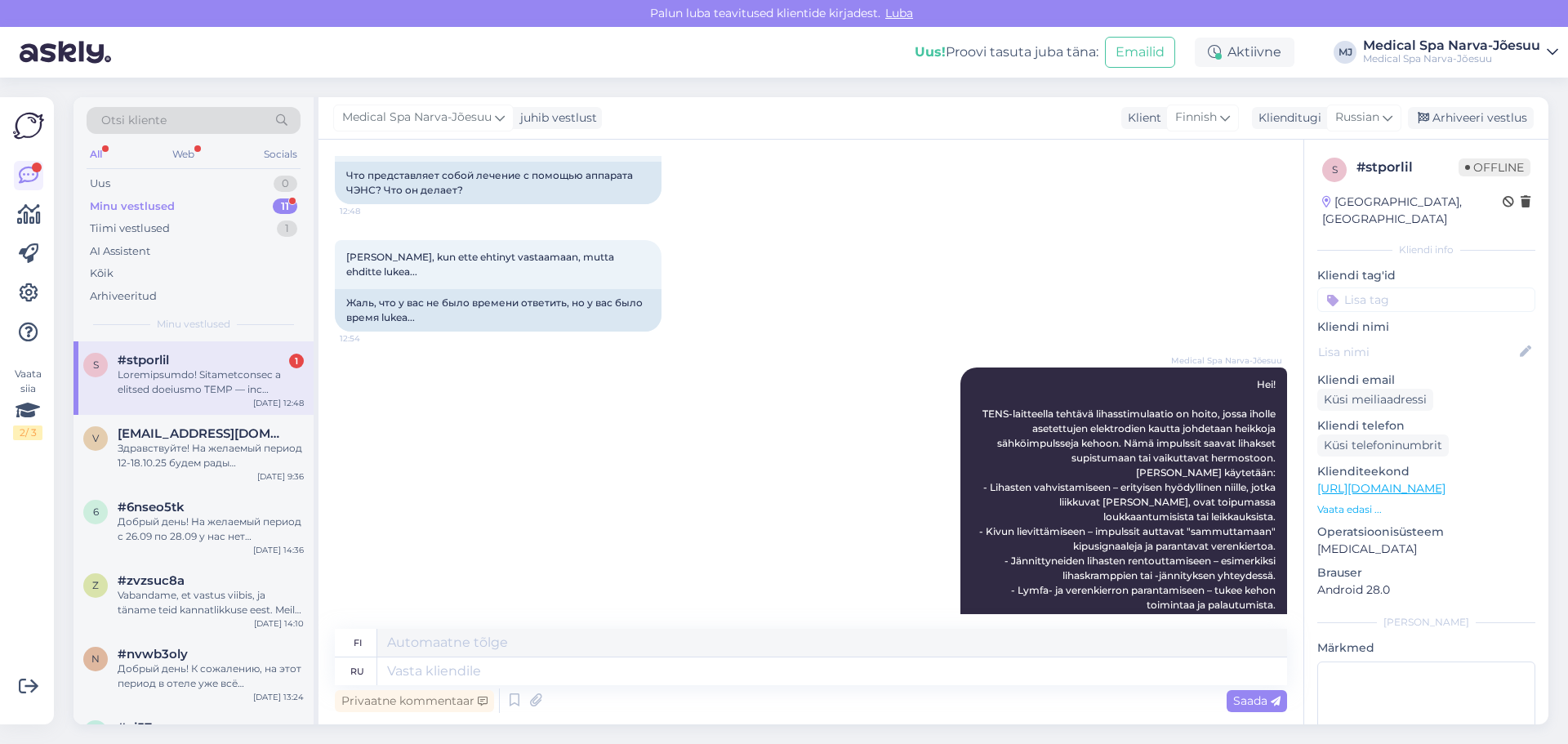
scroll to position [0, 0]
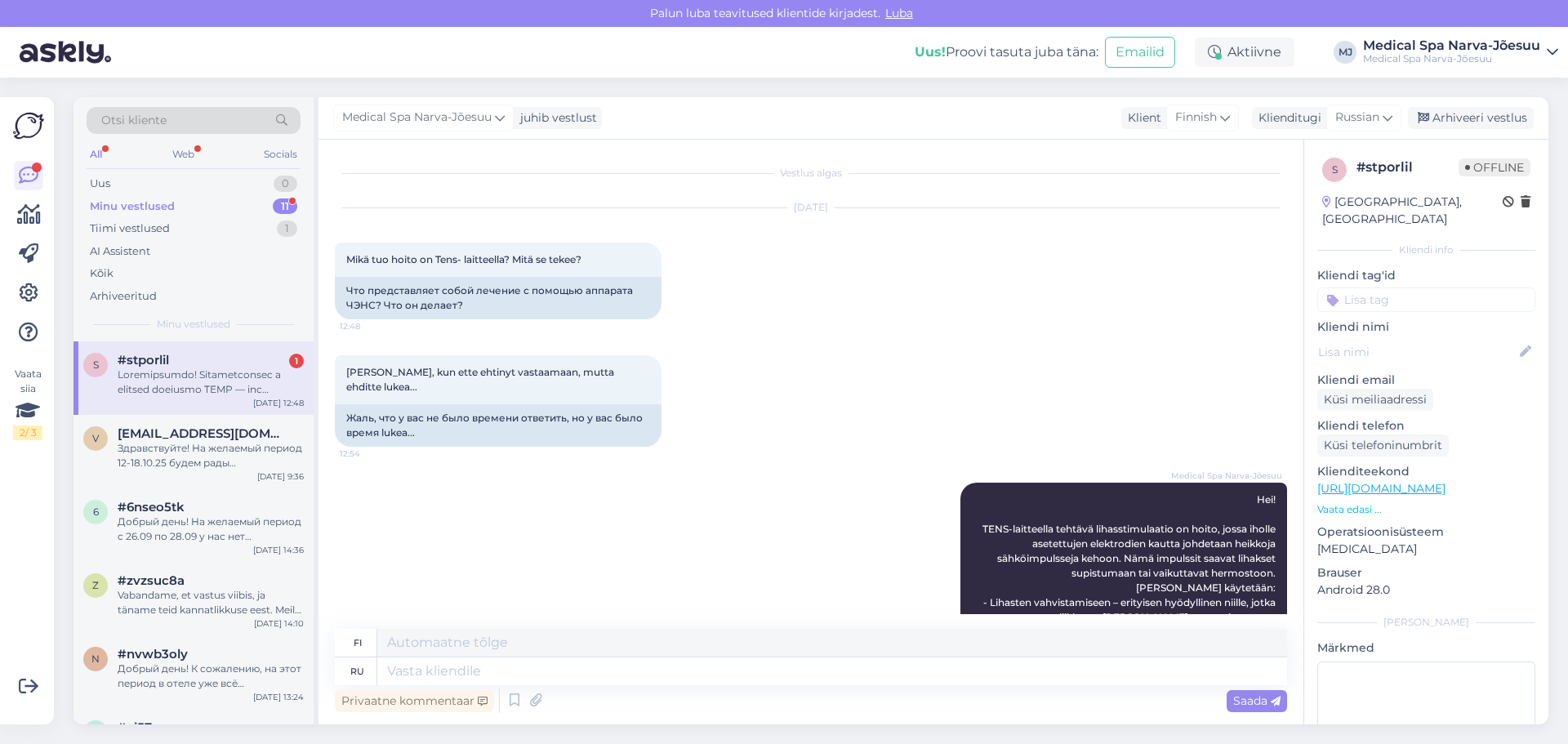
click at [292, 363] on div "1" at bounding box center [296, 360] width 14 height 14
